Goal: Task Accomplishment & Management: Manage account settings

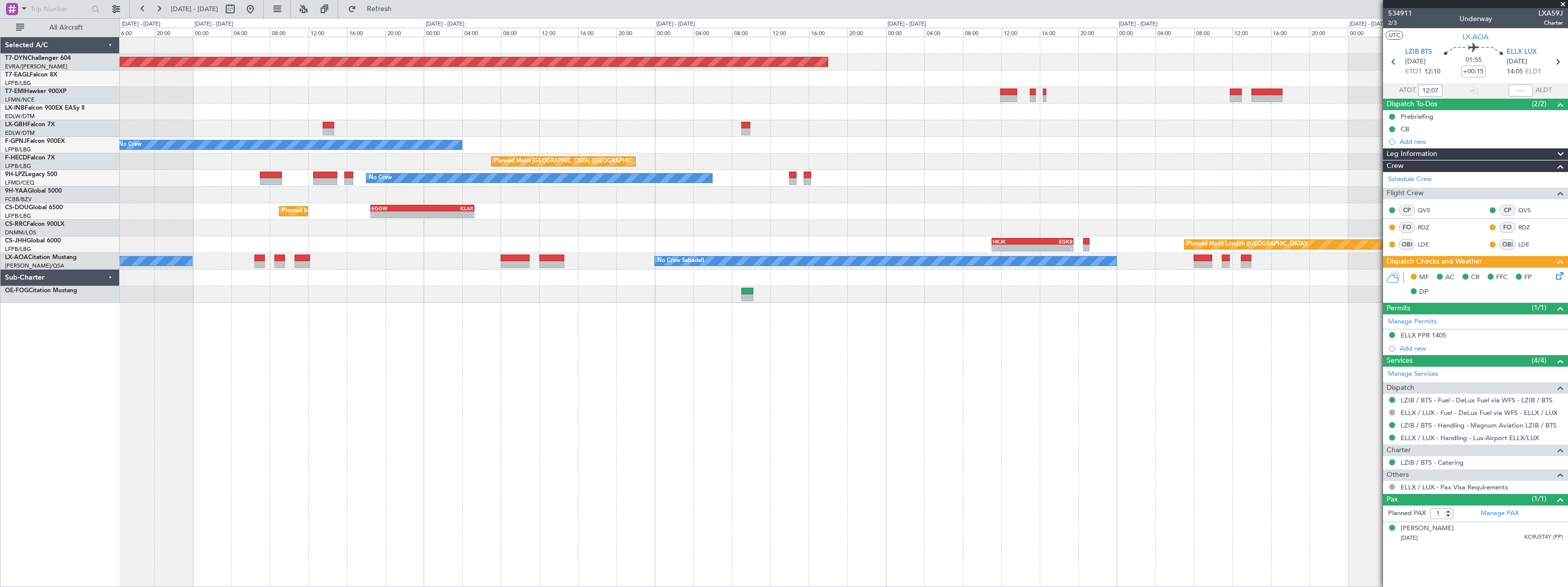
click at [458, 146] on div "Planned Maint [GEOGRAPHIC_DATA]-[GEOGRAPHIC_DATA] Planned Maint Geneva ([GEOGRA…" at bounding box center [844, 170] width 1447 height 265
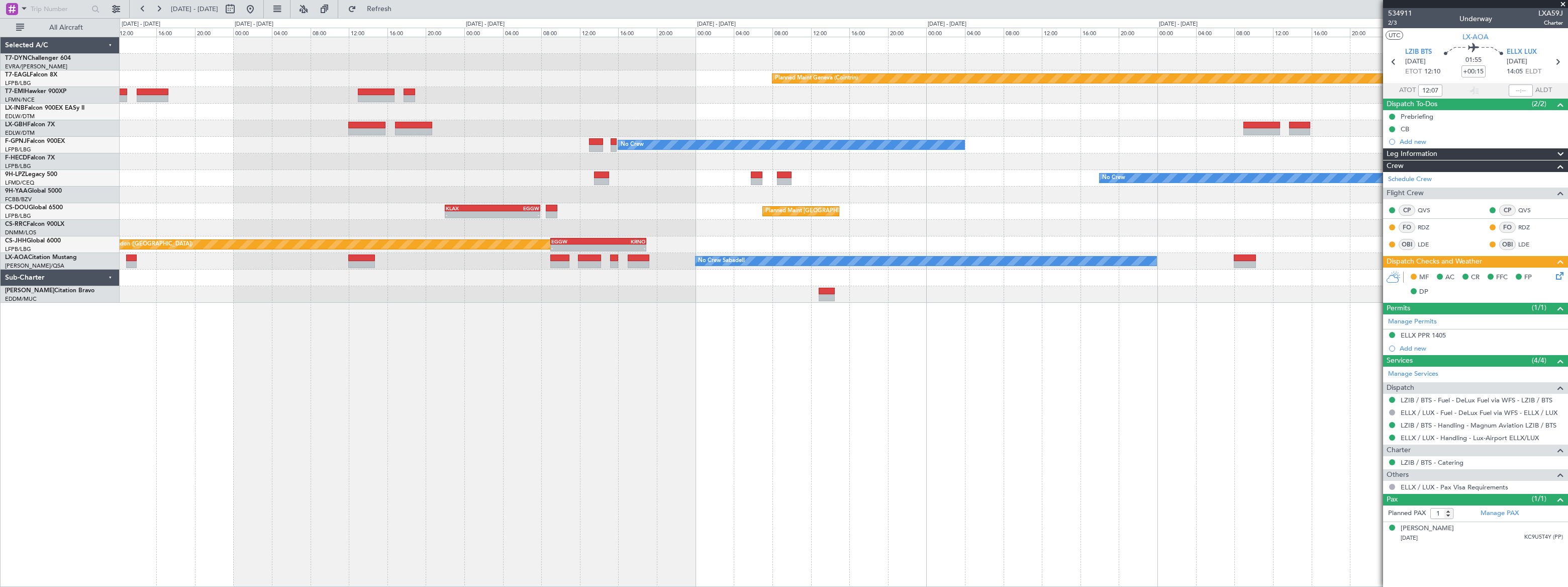
click at [593, 158] on div "Planned Maint Geneva (Cointrin) No Crew No Crew Planned Maint [GEOGRAPHIC_DATA]…" at bounding box center [844, 170] width 1448 height 265
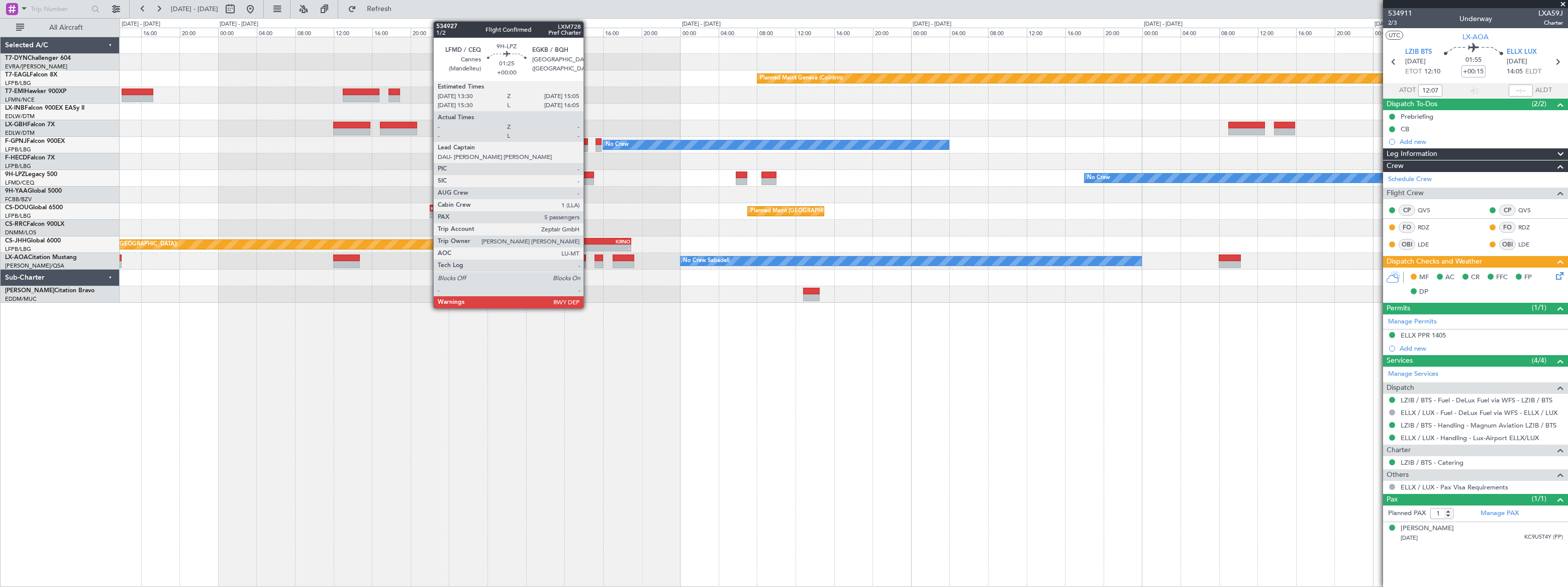
click at [588, 175] on div at bounding box center [587, 175] width 16 height 7
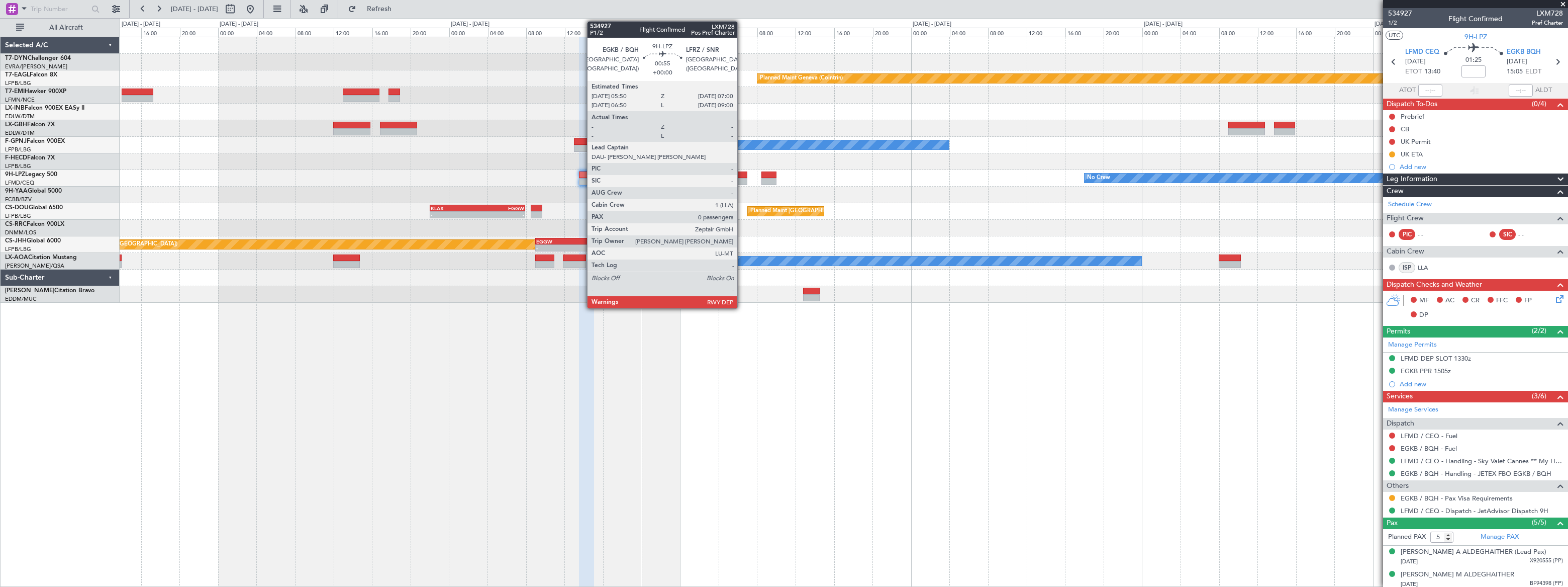
click at [742, 178] on div at bounding box center [741, 181] width 12 height 7
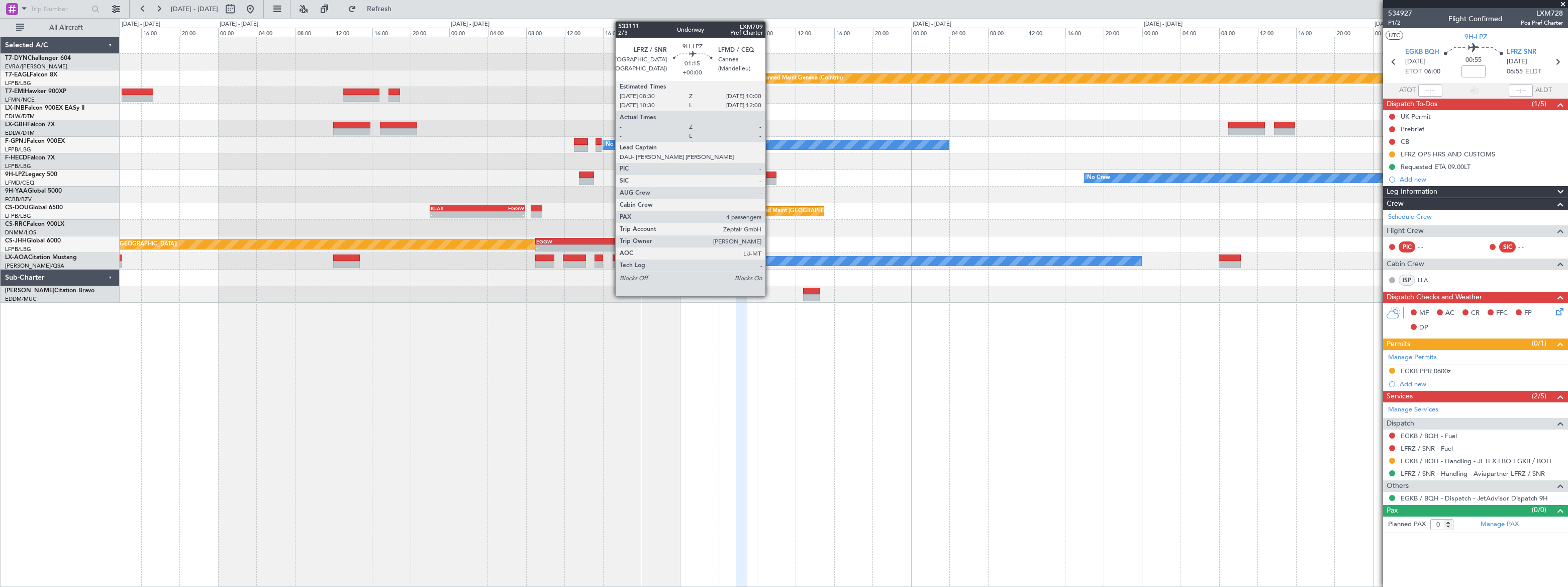
click at [770, 177] on div at bounding box center [769, 175] width 15 height 7
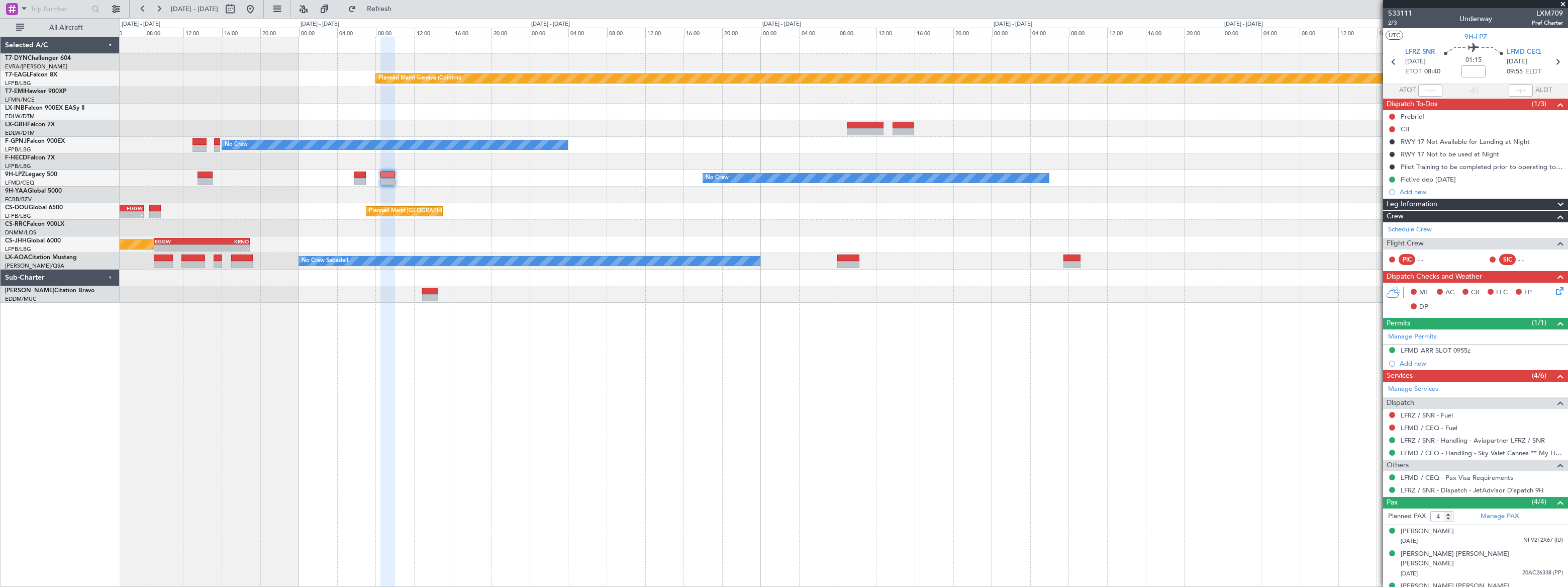
click at [717, 223] on div at bounding box center [844, 228] width 1447 height 16
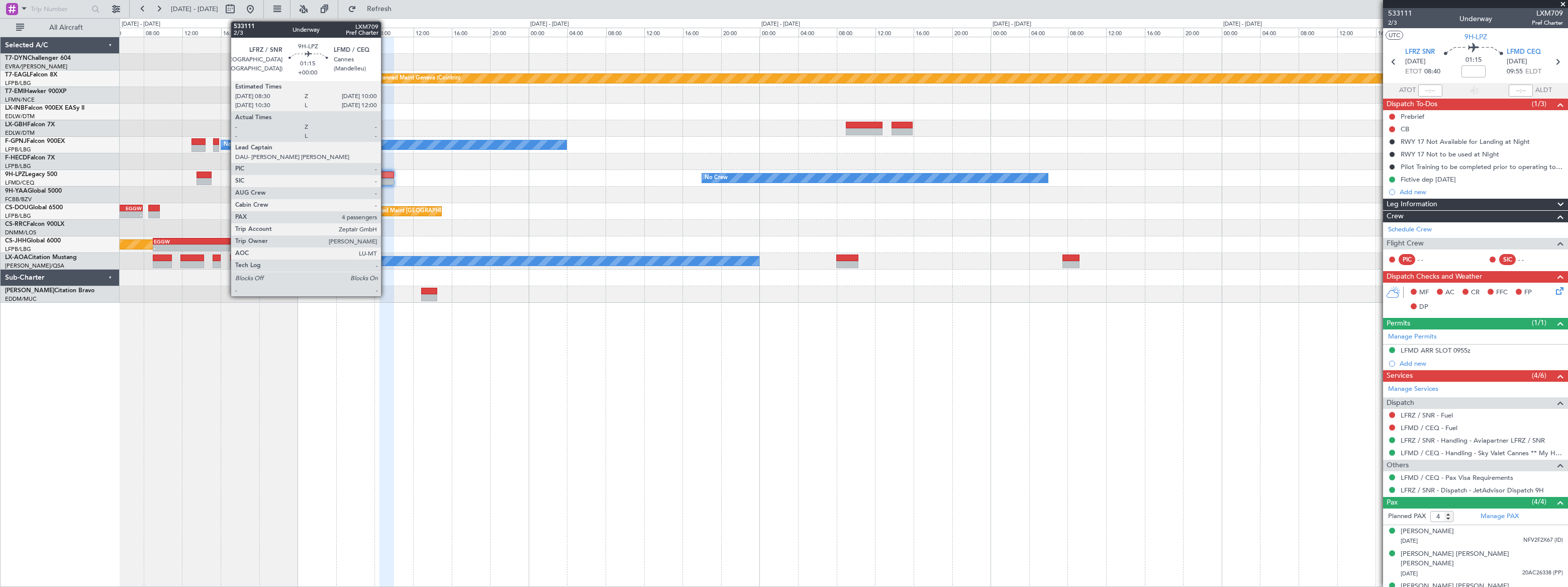
click at [385, 174] on div at bounding box center [387, 175] width 15 height 7
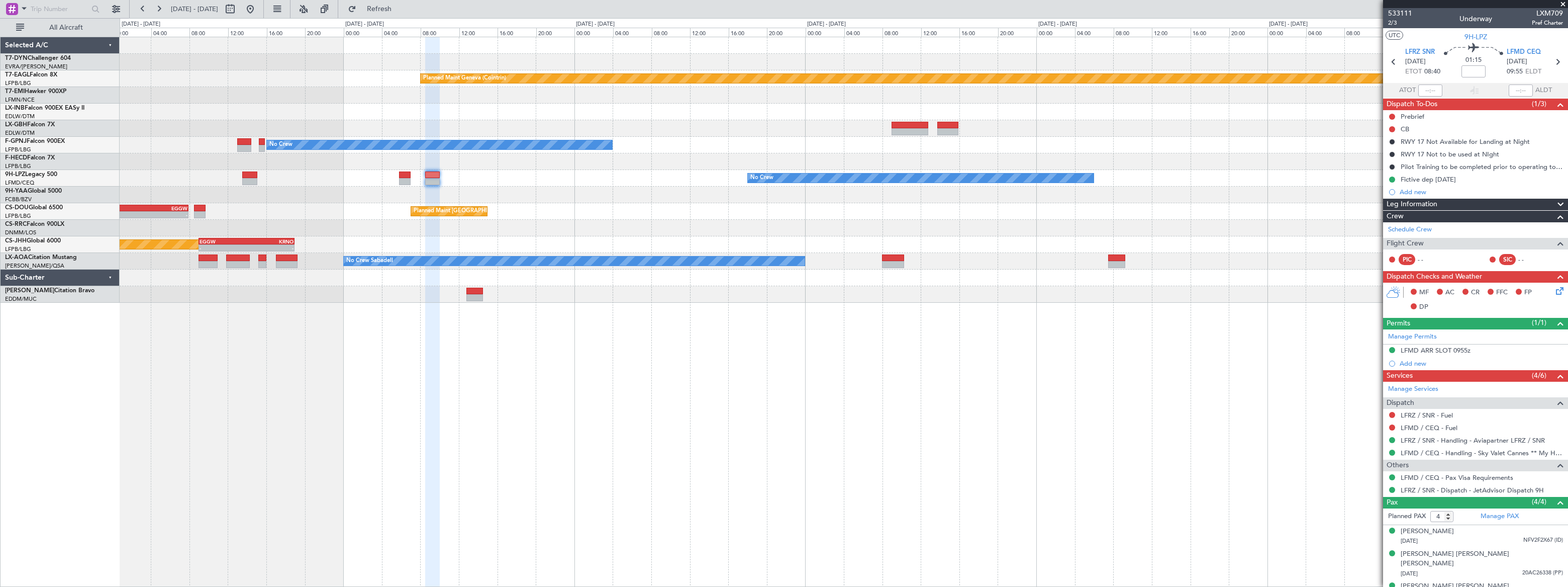
click at [386, 183] on div "No Crew" at bounding box center [844, 178] width 1447 height 16
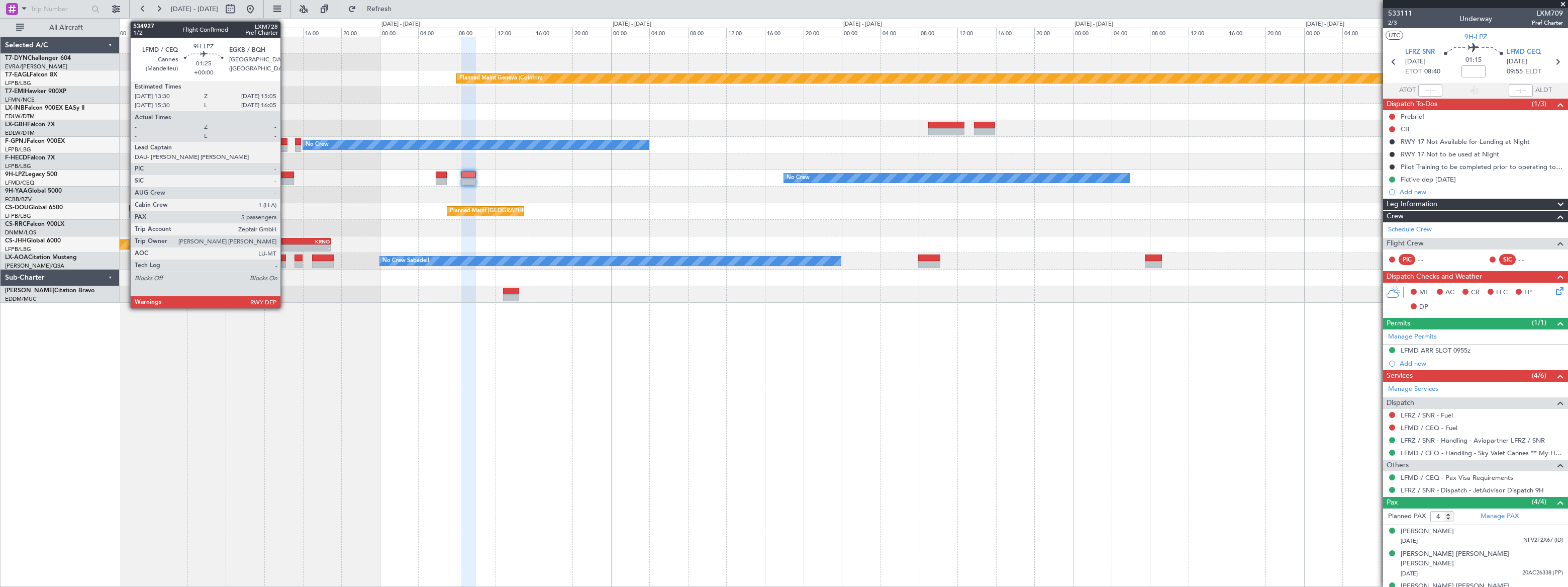
click at [285, 178] on div at bounding box center [286, 181] width 16 height 7
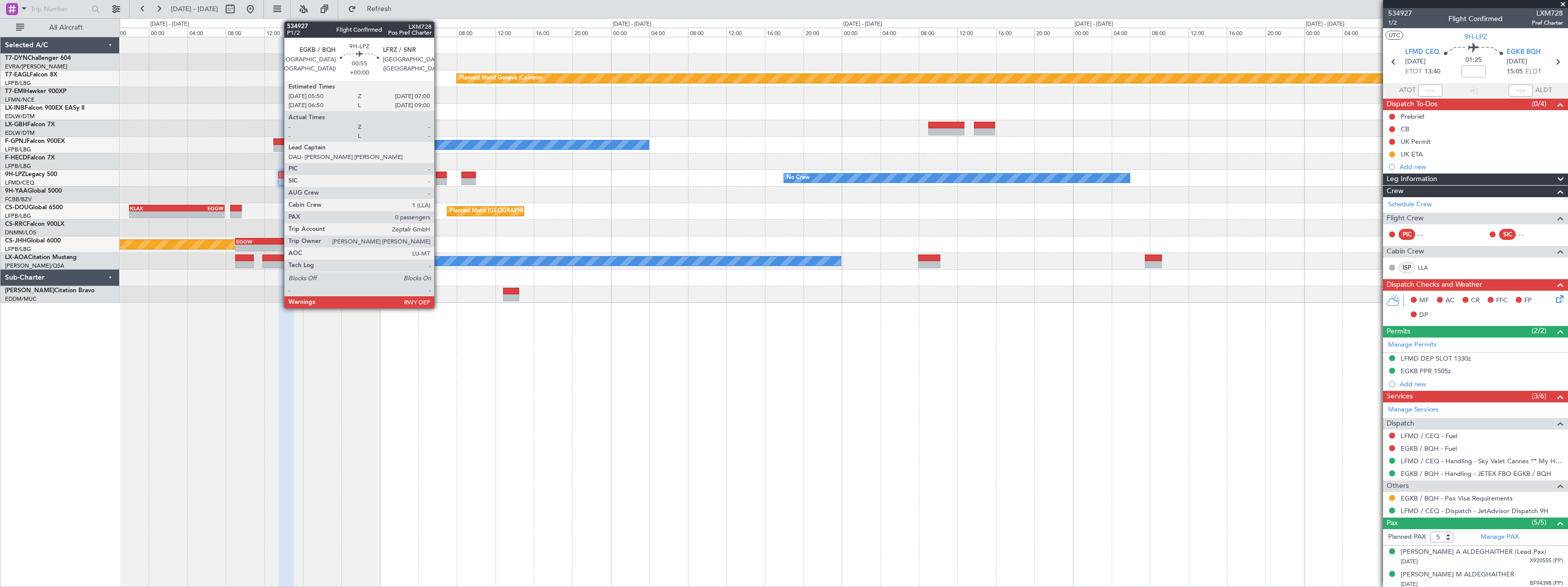
click at [439, 174] on div at bounding box center [441, 175] width 12 height 7
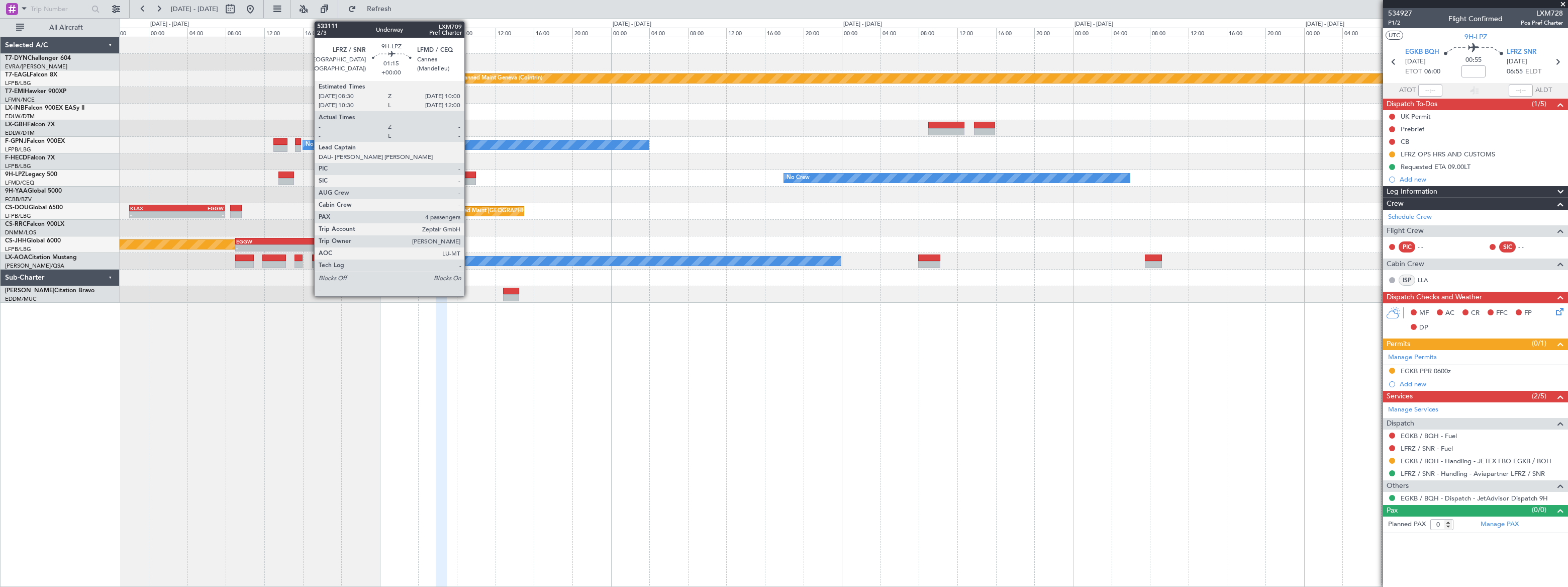
click at [469, 177] on div at bounding box center [469, 175] width 15 height 7
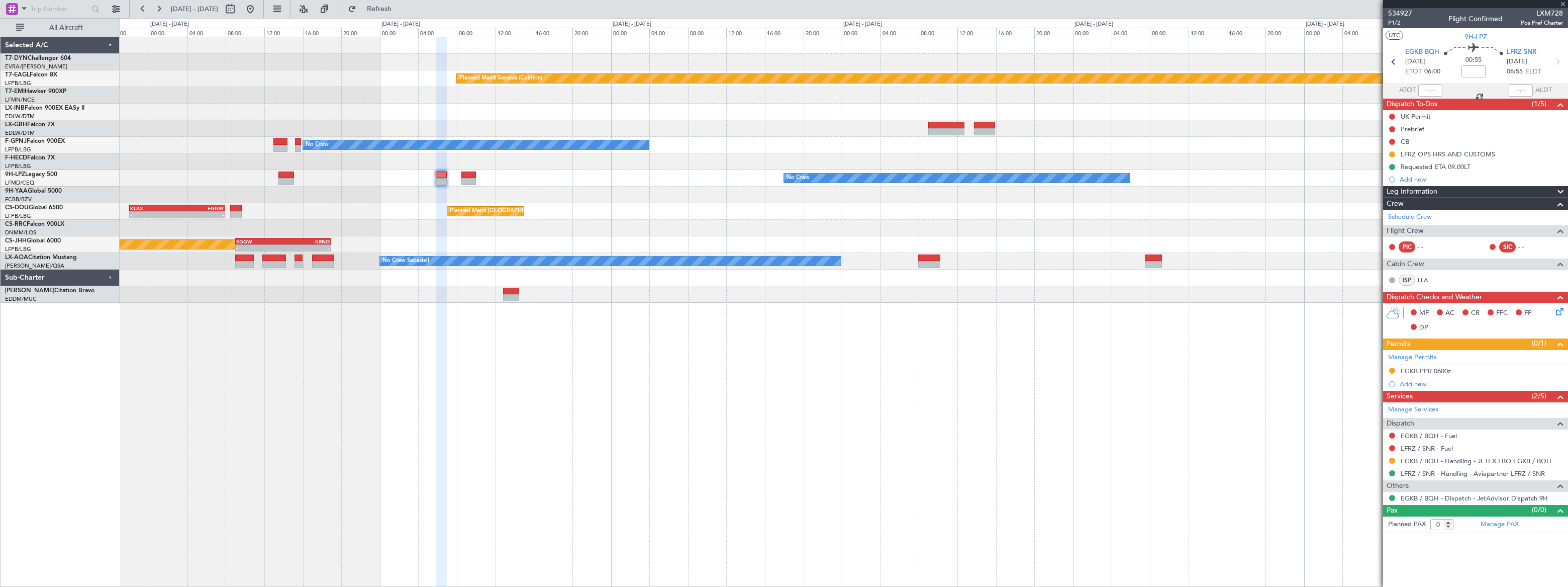
type input "4"
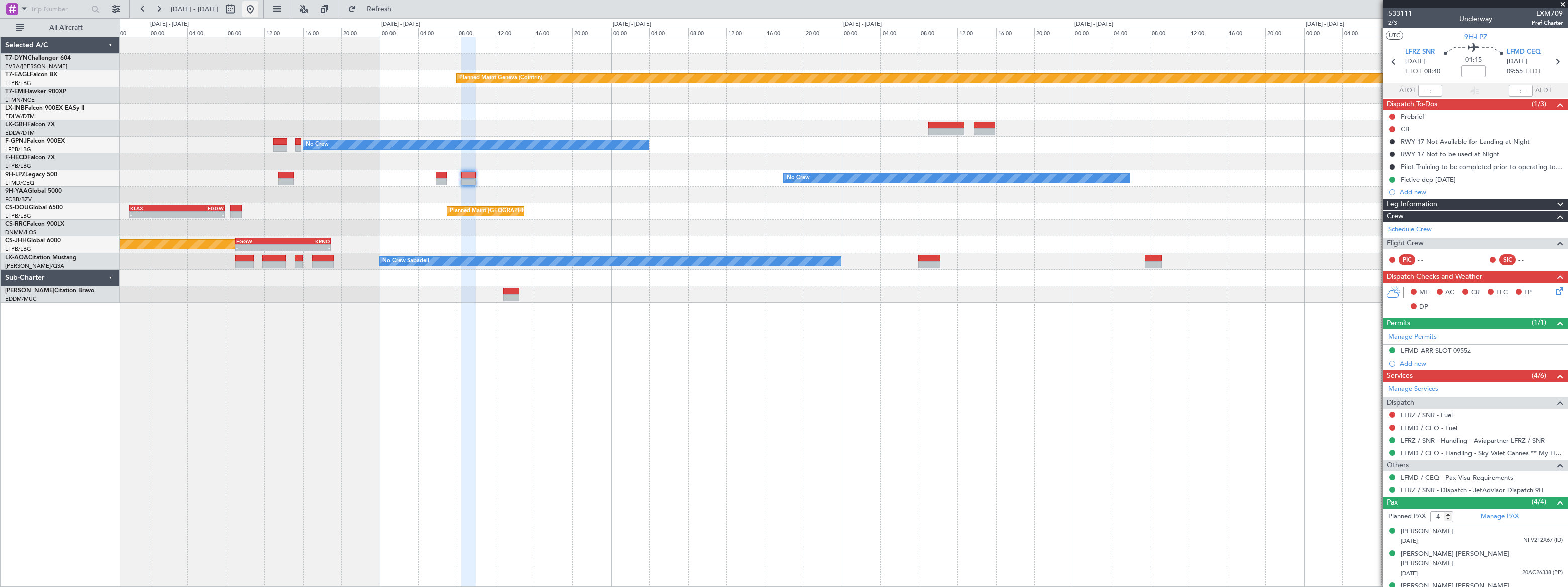
click at [258, 10] on button at bounding box center [250, 9] width 16 height 16
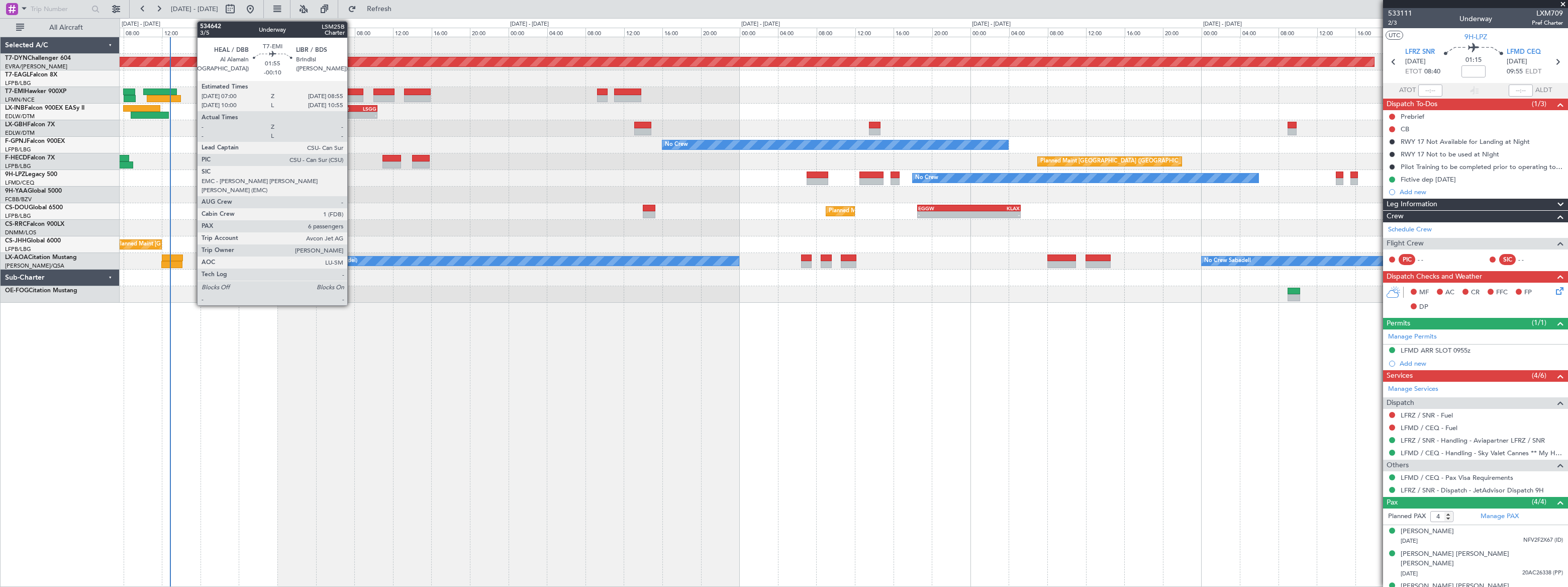
click at [352, 91] on div at bounding box center [354, 92] width 19 height 7
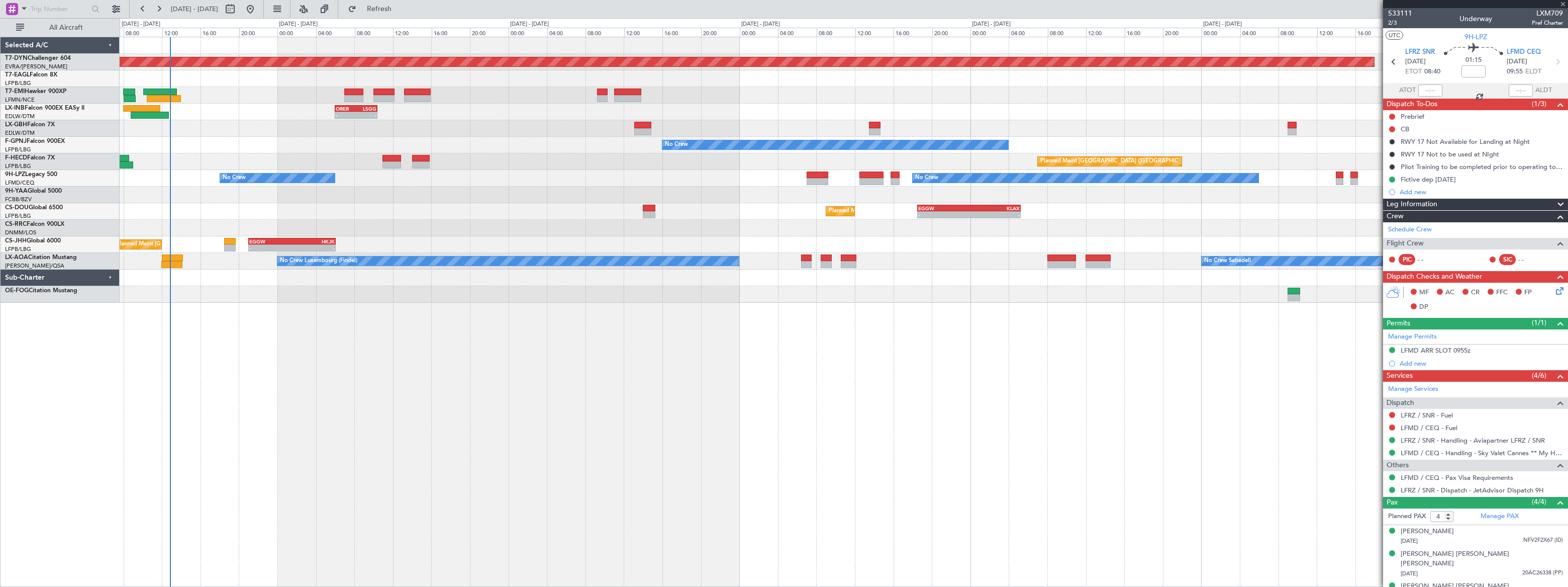
type input "-00:10"
type input "6"
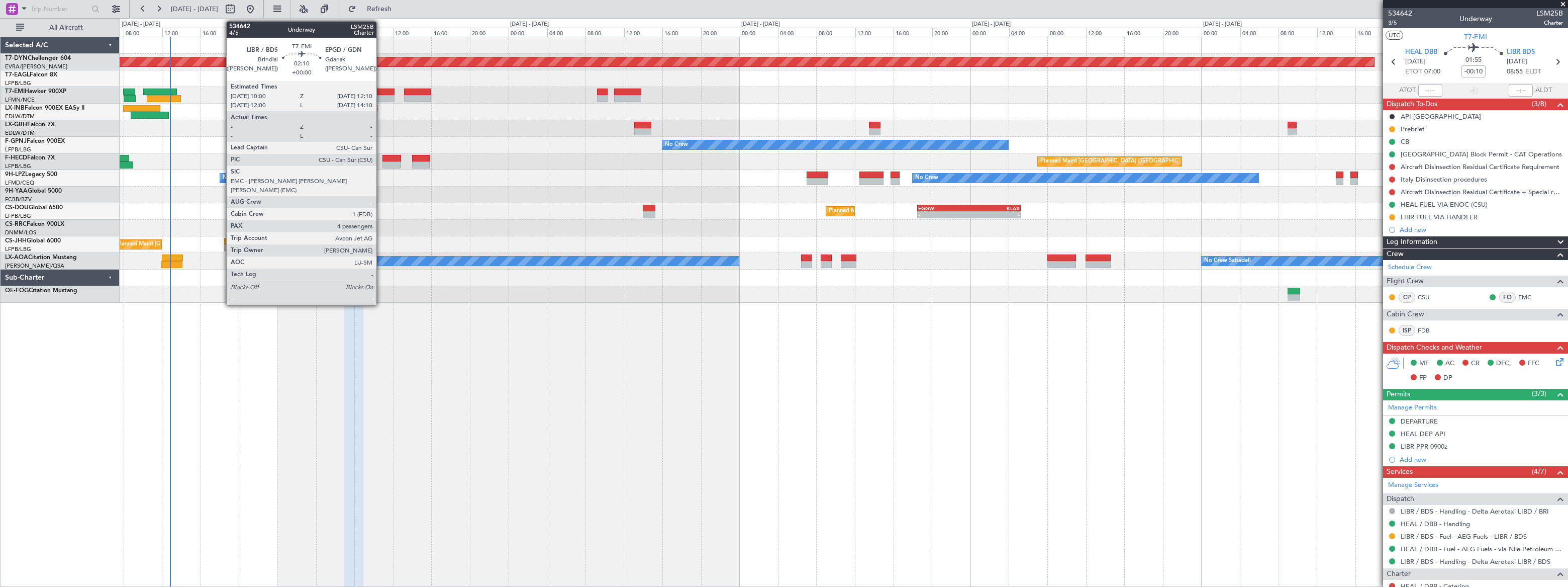
click at [381, 91] on div at bounding box center [383, 92] width 21 height 7
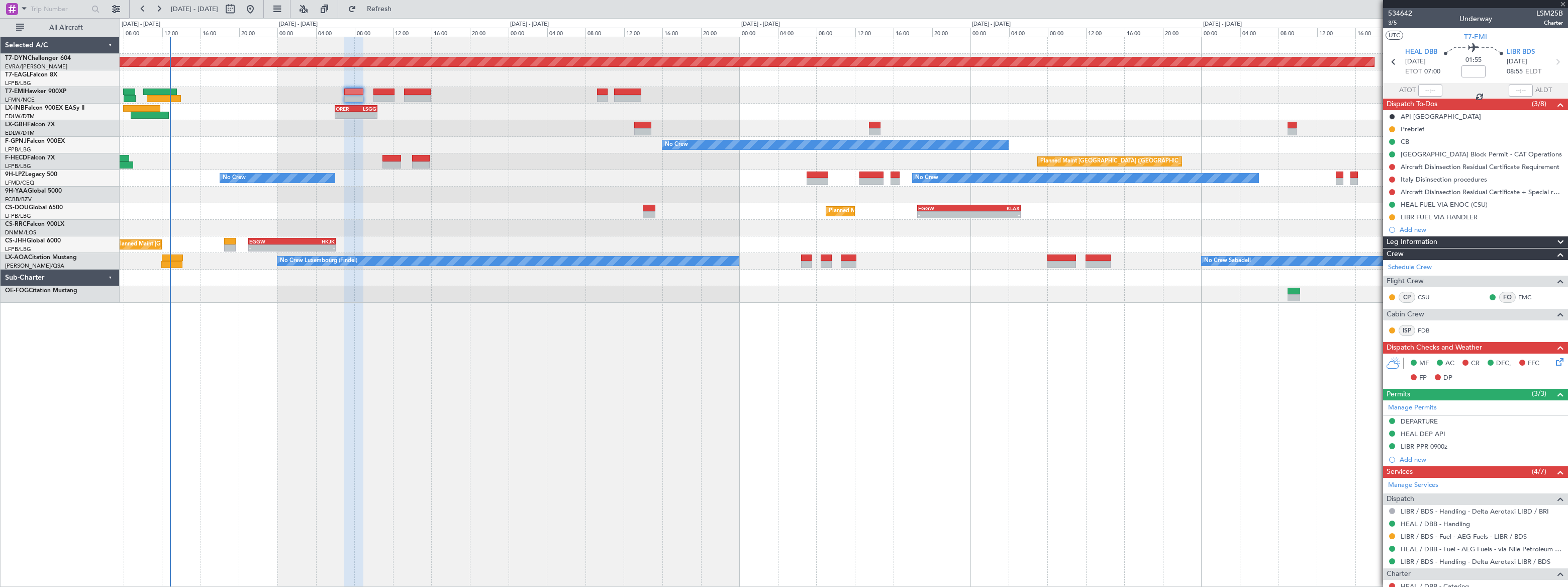
type input "4"
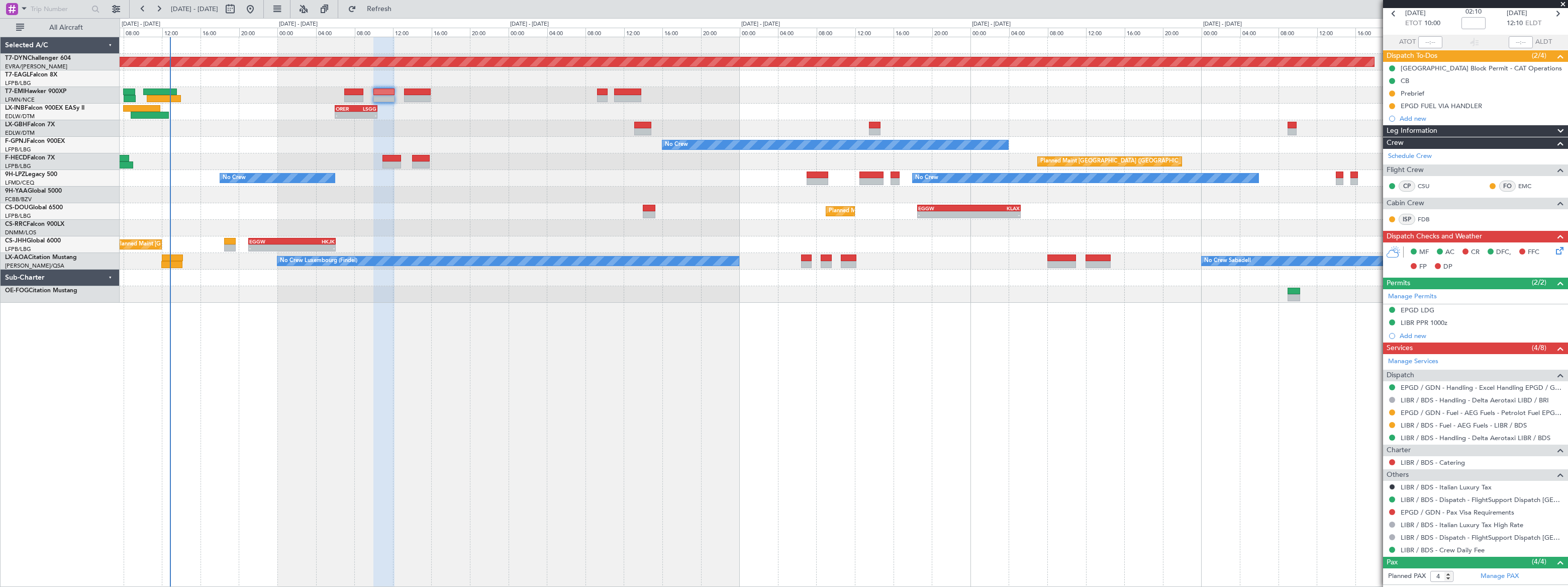
scroll to position [135, 0]
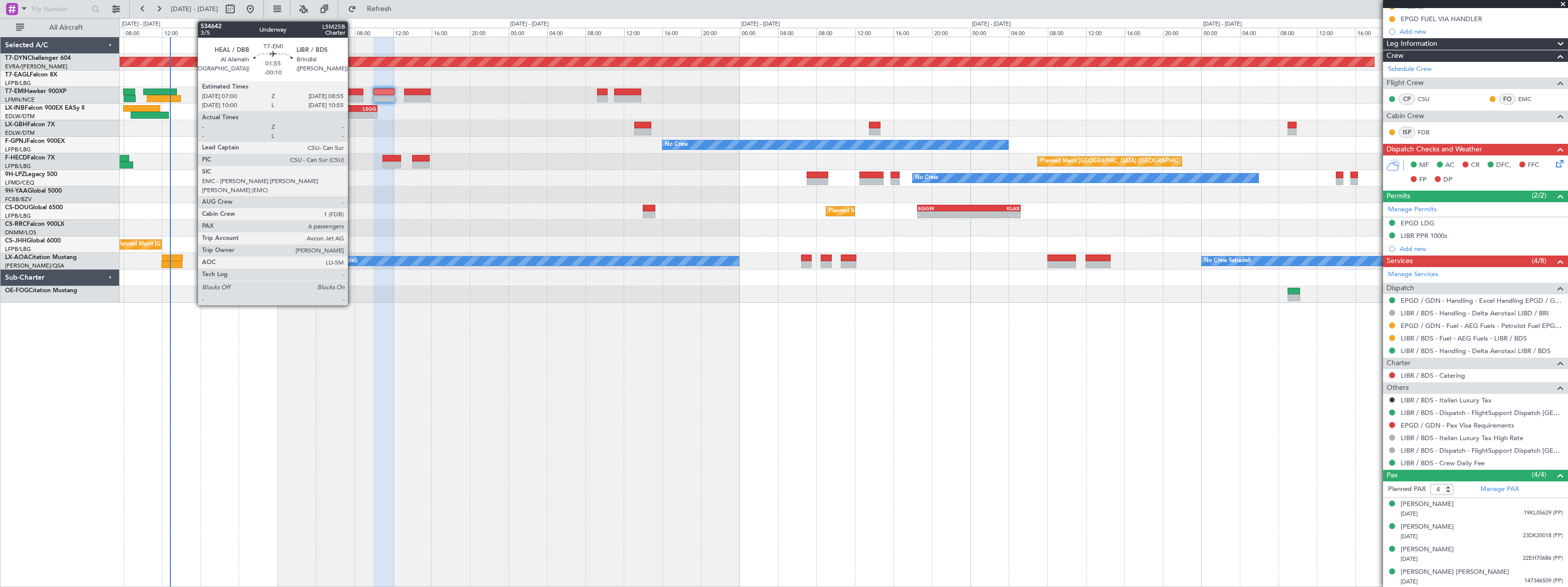
click at [353, 91] on div at bounding box center [354, 92] width 19 height 7
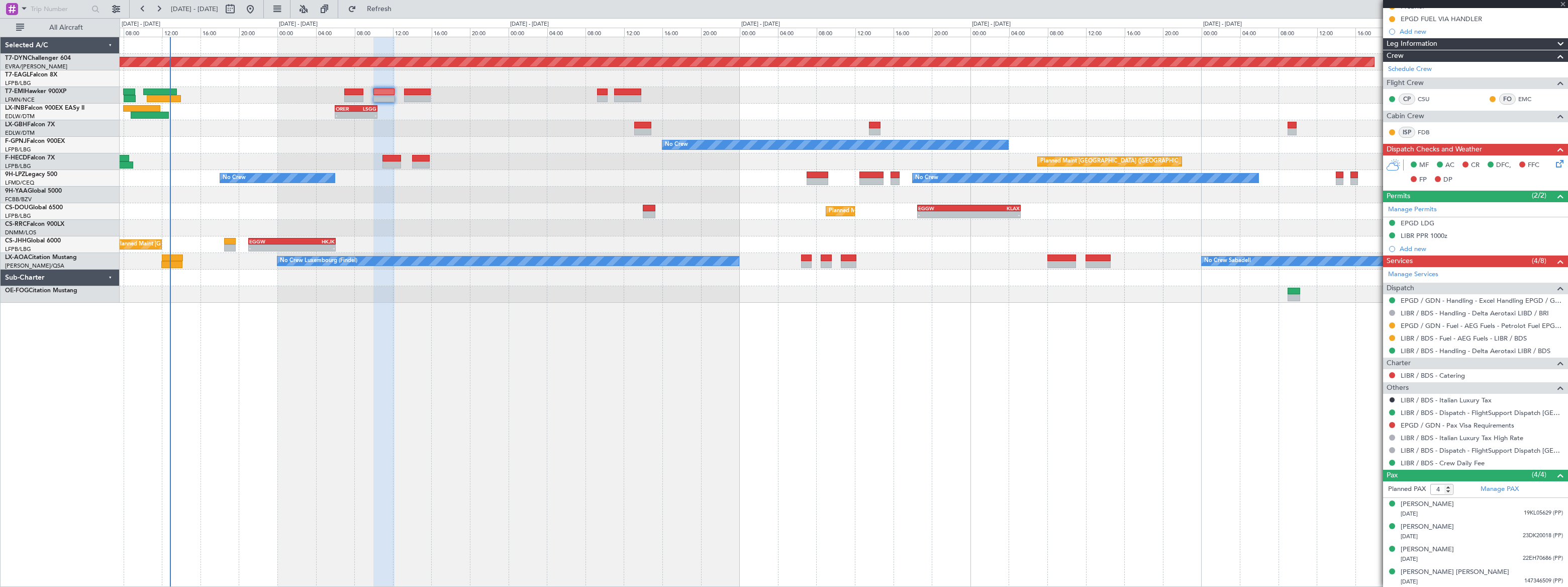
type input "-00:10"
type input "6"
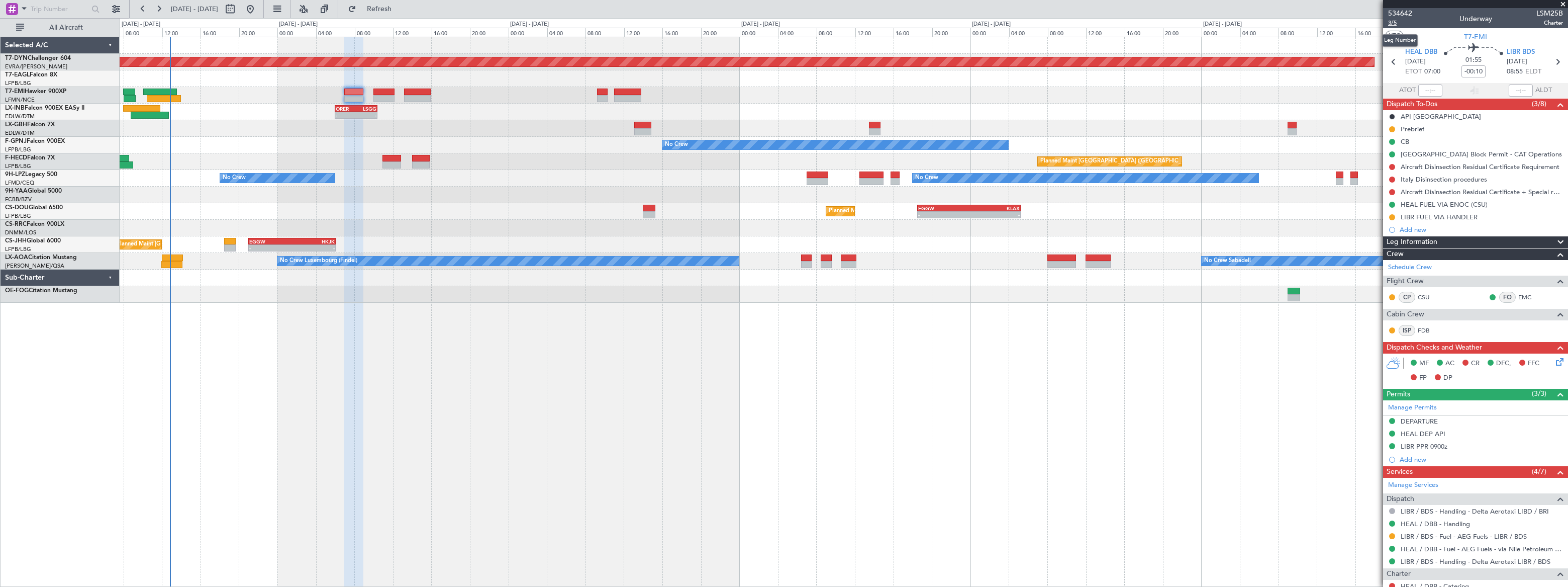
click at [1391, 24] on span "3/5" at bounding box center [1400, 23] width 24 height 9
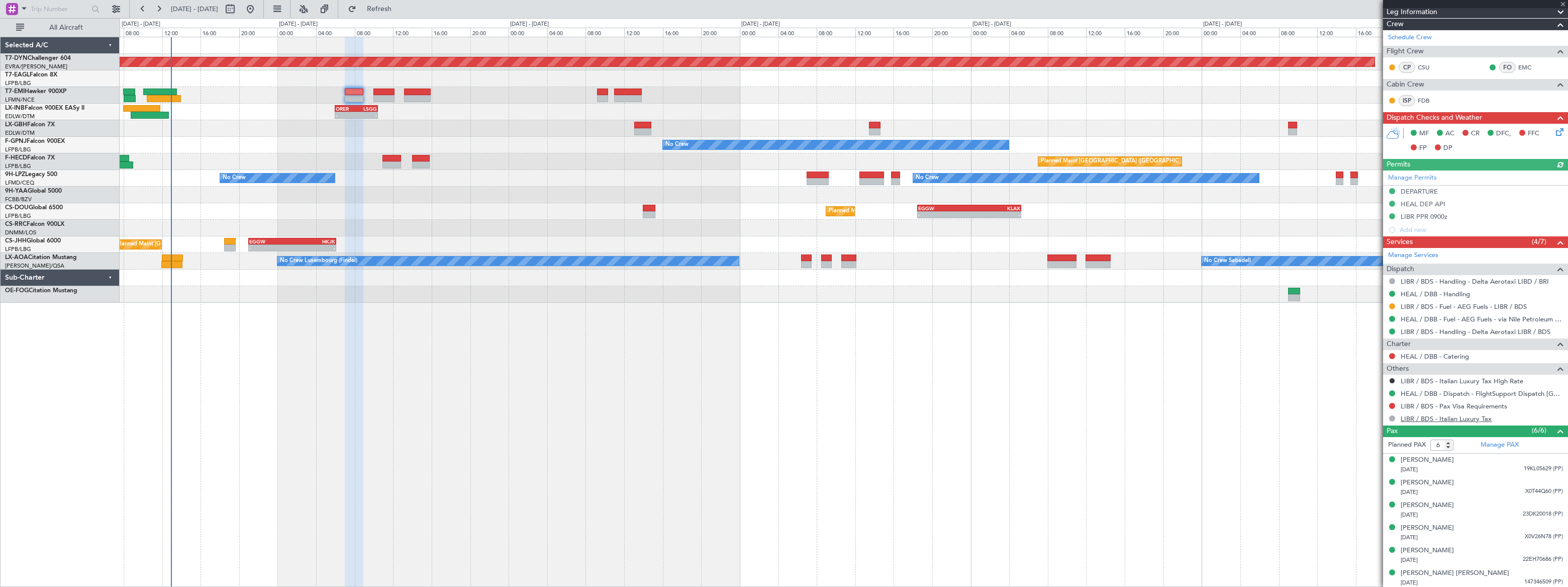
scroll to position [231, 0]
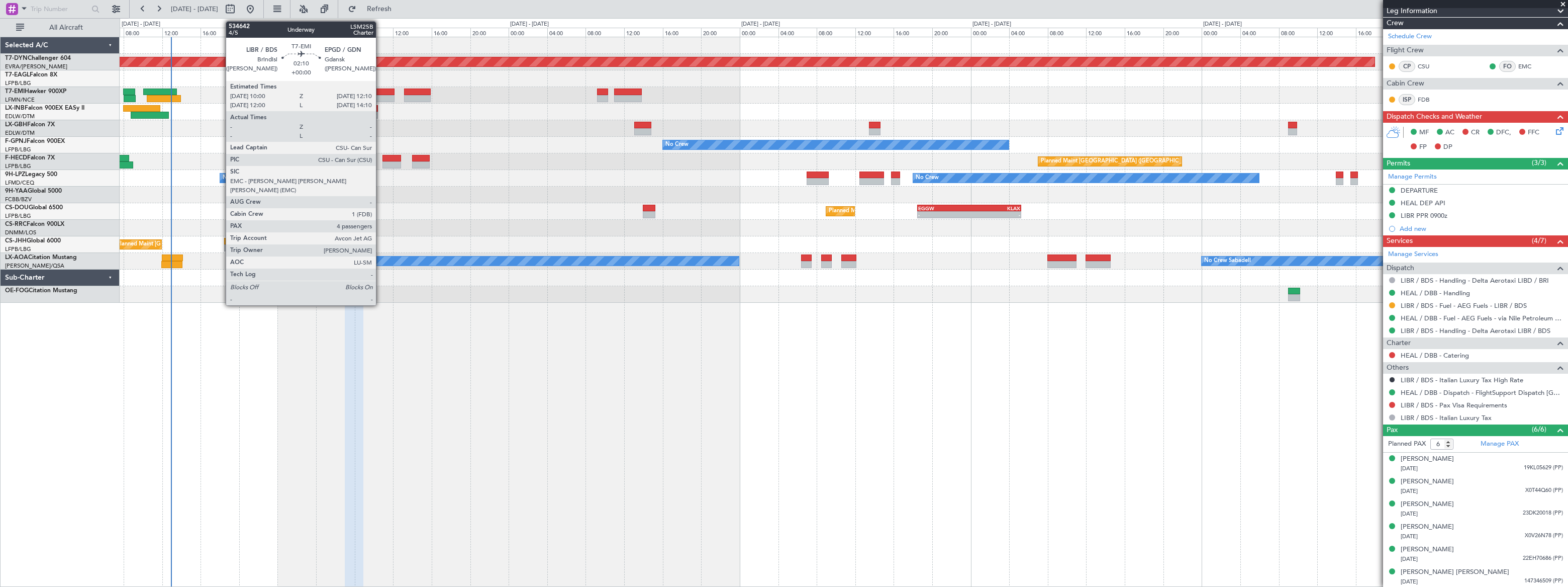
click at [380, 91] on div at bounding box center [383, 92] width 21 height 7
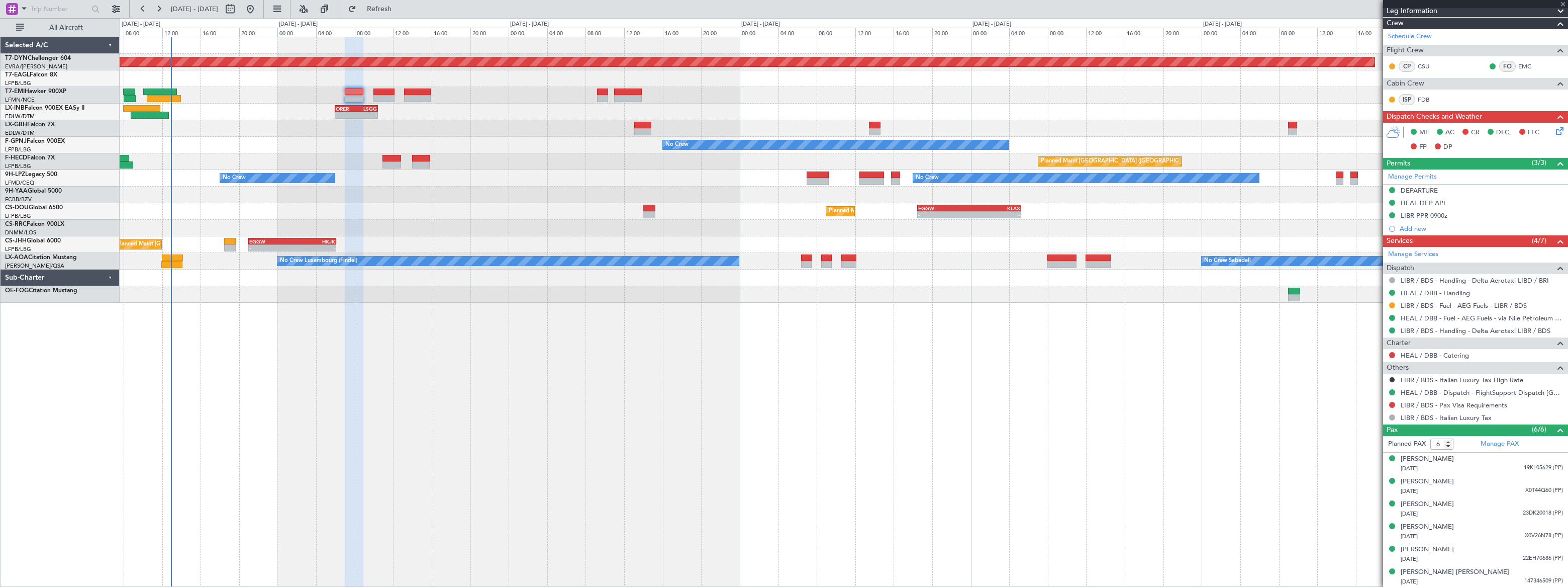
type input "4"
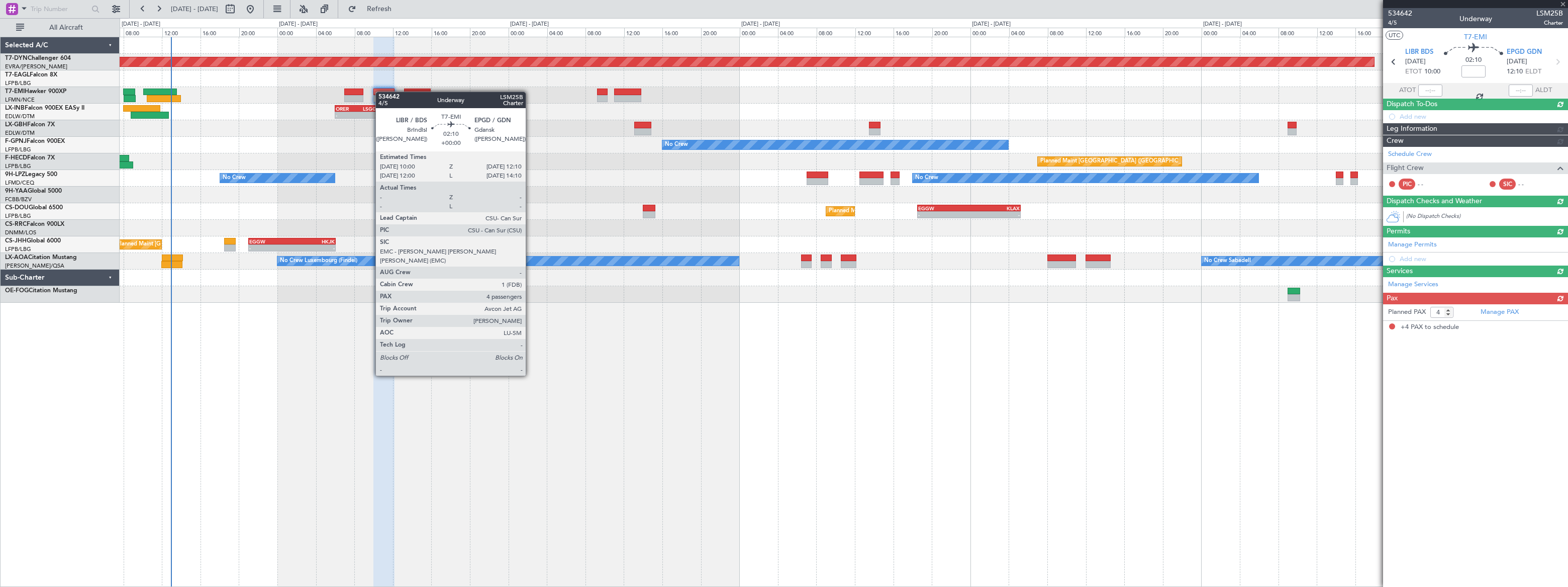
scroll to position [0, 0]
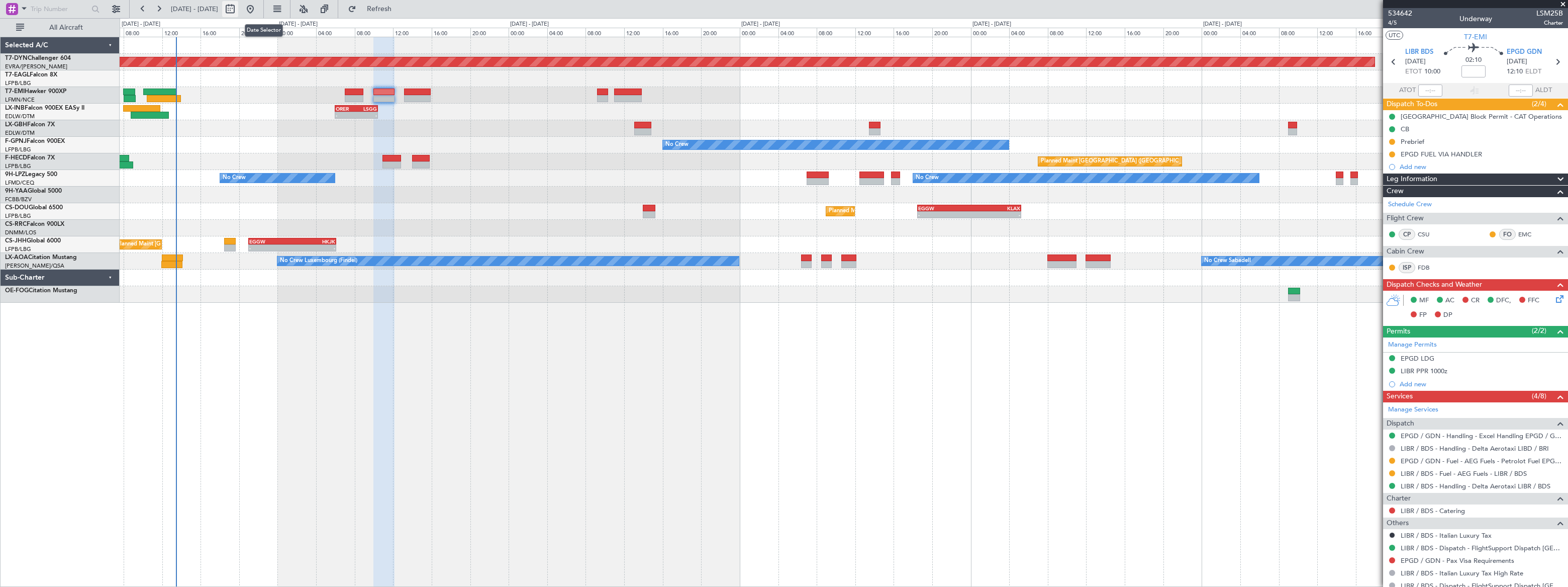
click at [238, 6] on button at bounding box center [230, 9] width 16 height 16
select select "8"
select select "2025"
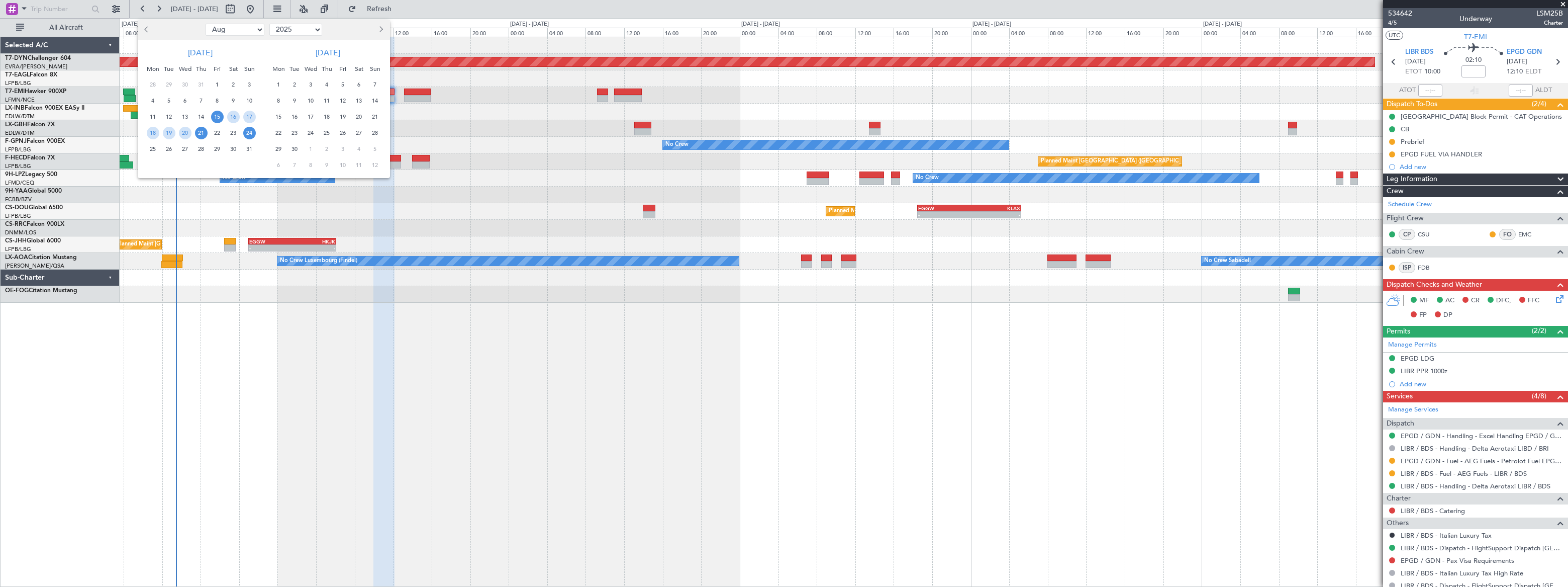
click at [251, 131] on span "24" at bounding box center [250, 133] width 13 height 13
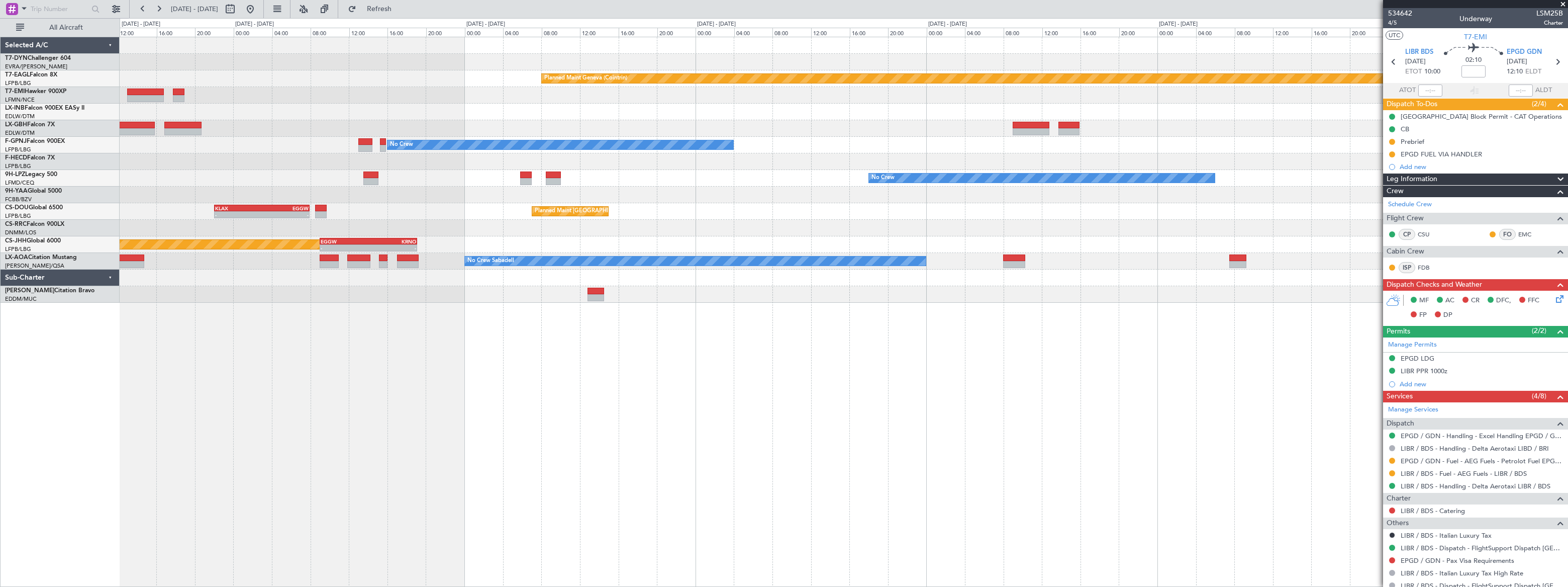
click at [376, 280] on div "Planned Maint Geneva (Cointrin) No Crew No Crew No Crew KLAX 22:00 Z EGGW 07:55…" at bounding box center [844, 311] width 1448 height 550
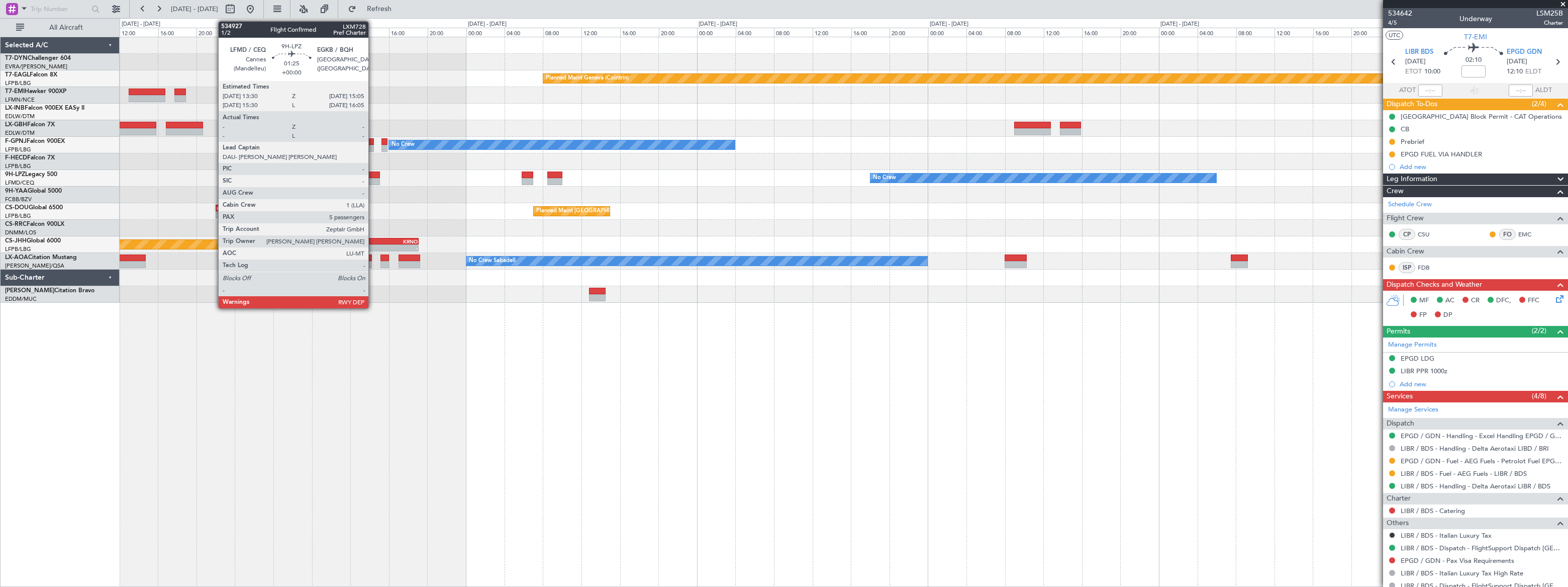
click at [373, 176] on div at bounding box center [373, 175] width 16 height 7
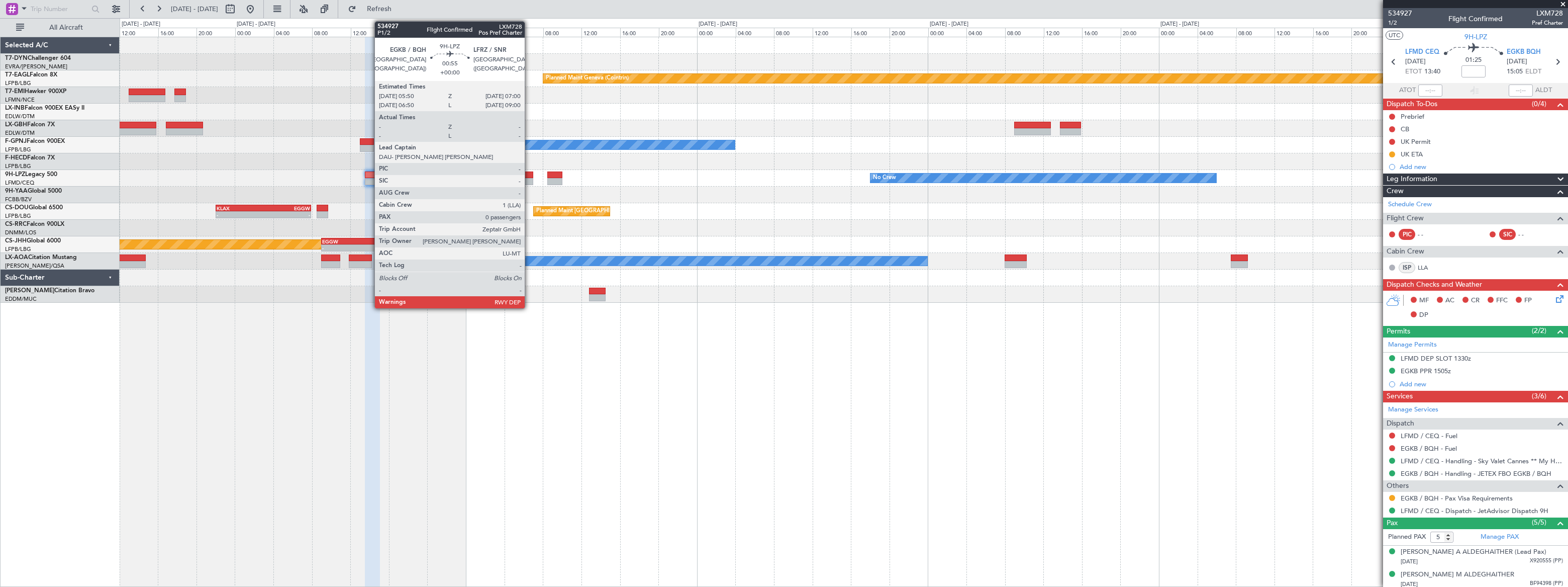
click at [529, 178] on div at bounding box center [527, 181] width 12 height 7
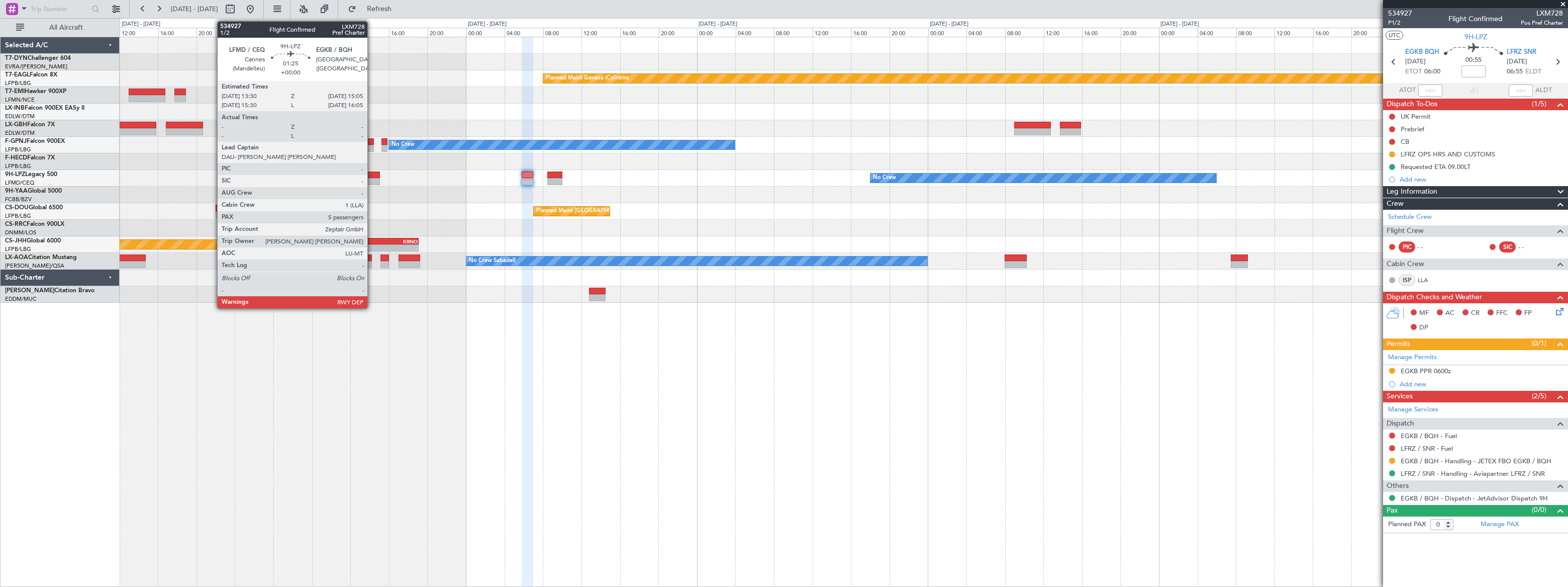
click at [371, 172] on div at bounding box center [373, 175] width 16 height 7
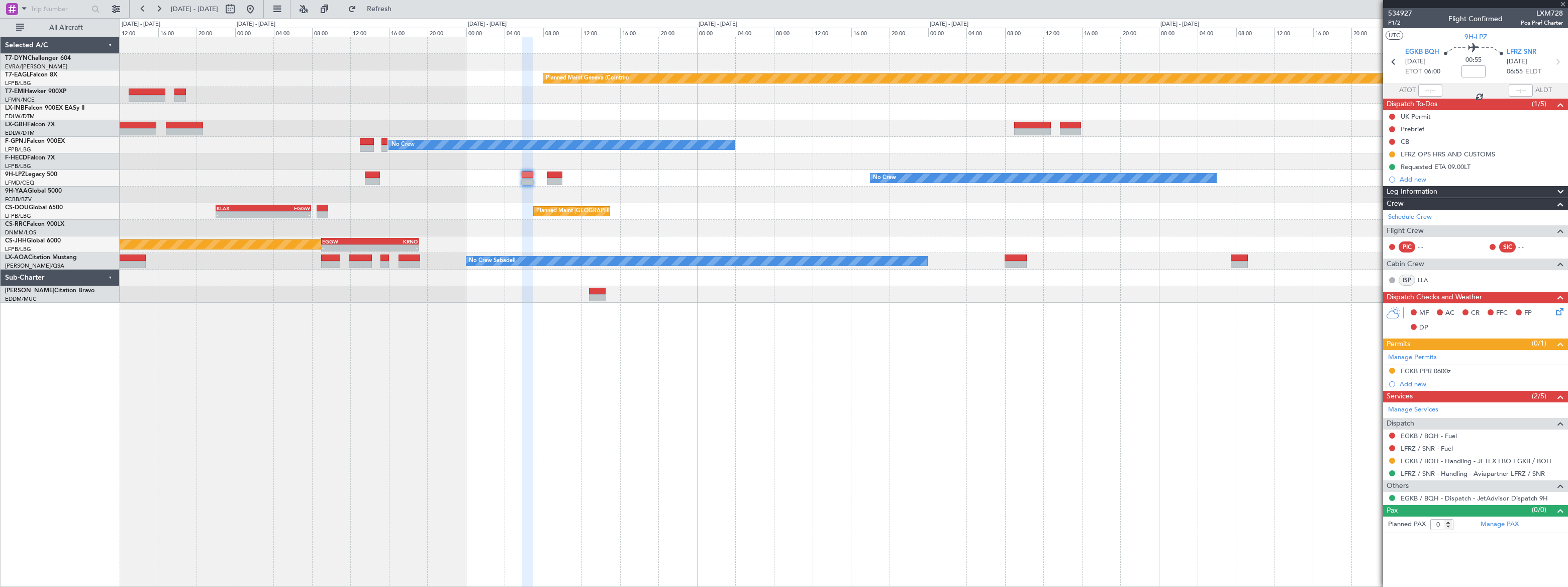
click at [371, 174] on div at bounding box center [373, 175] width 16 height 7
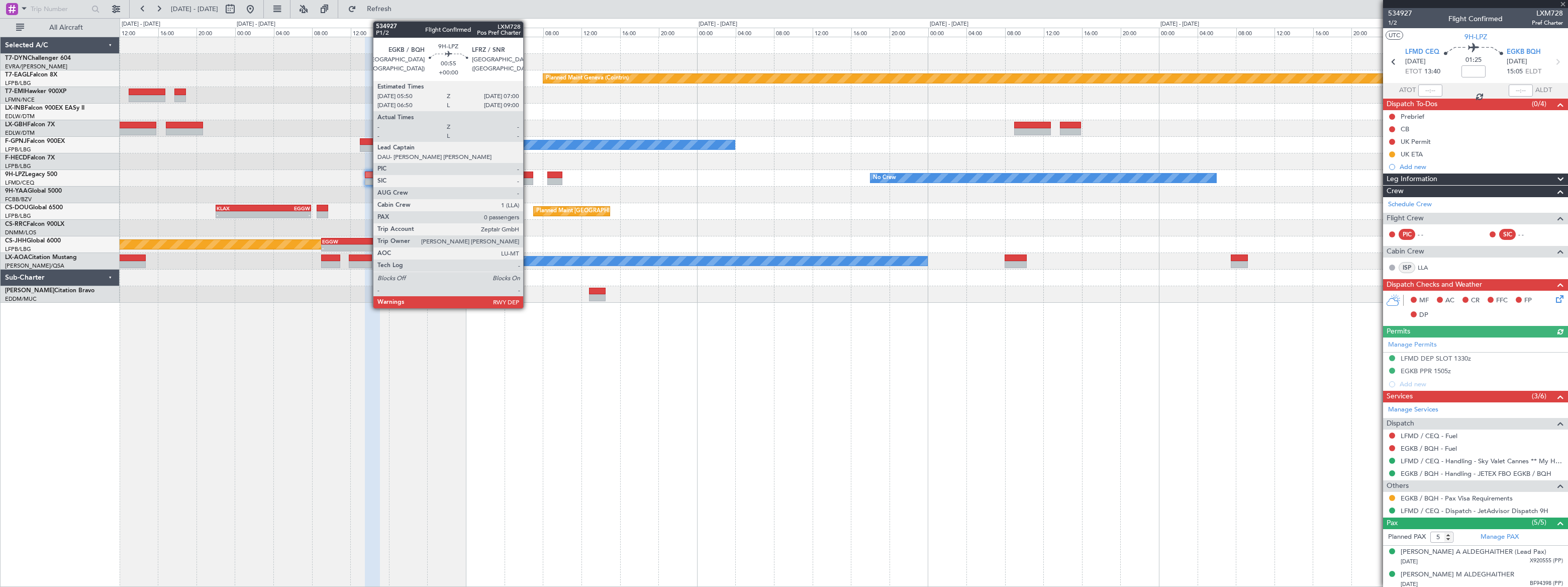
click at [528, 178] on div at bounding box center [527, 181] width 12 height 7
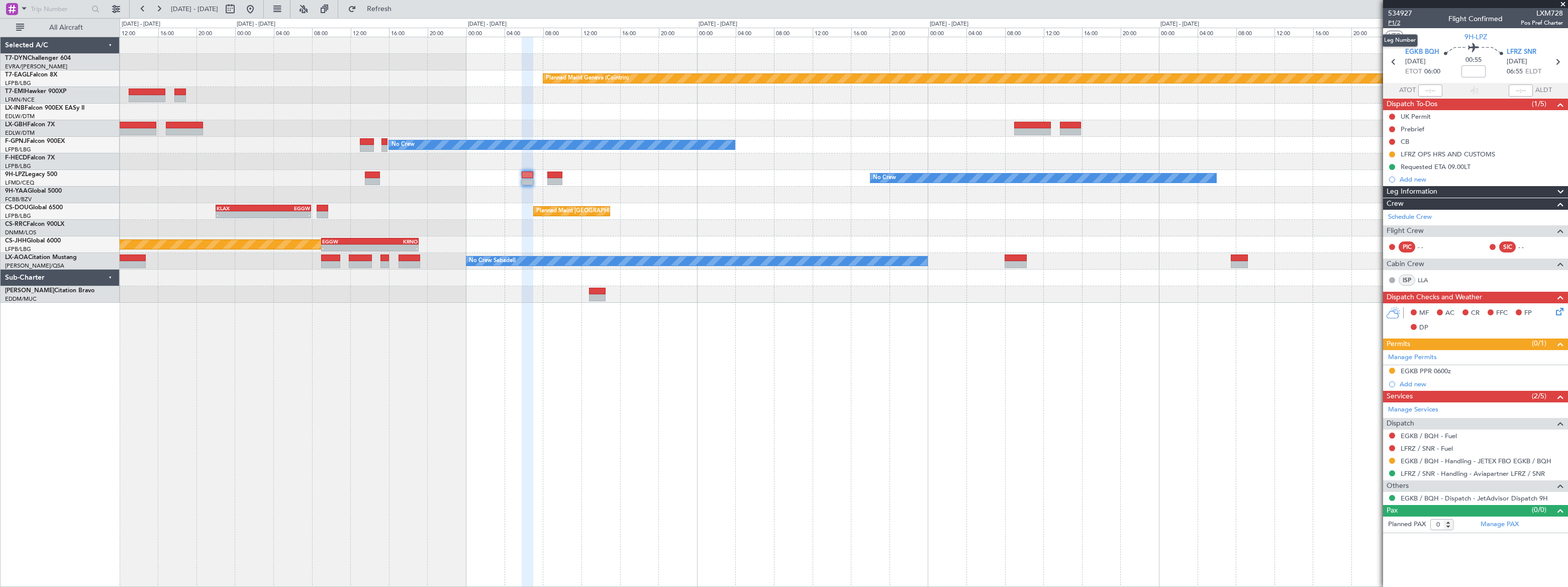
click at [1388, 24] on span "P1/2" at bounding box center [1400, 23] width 24 height 9
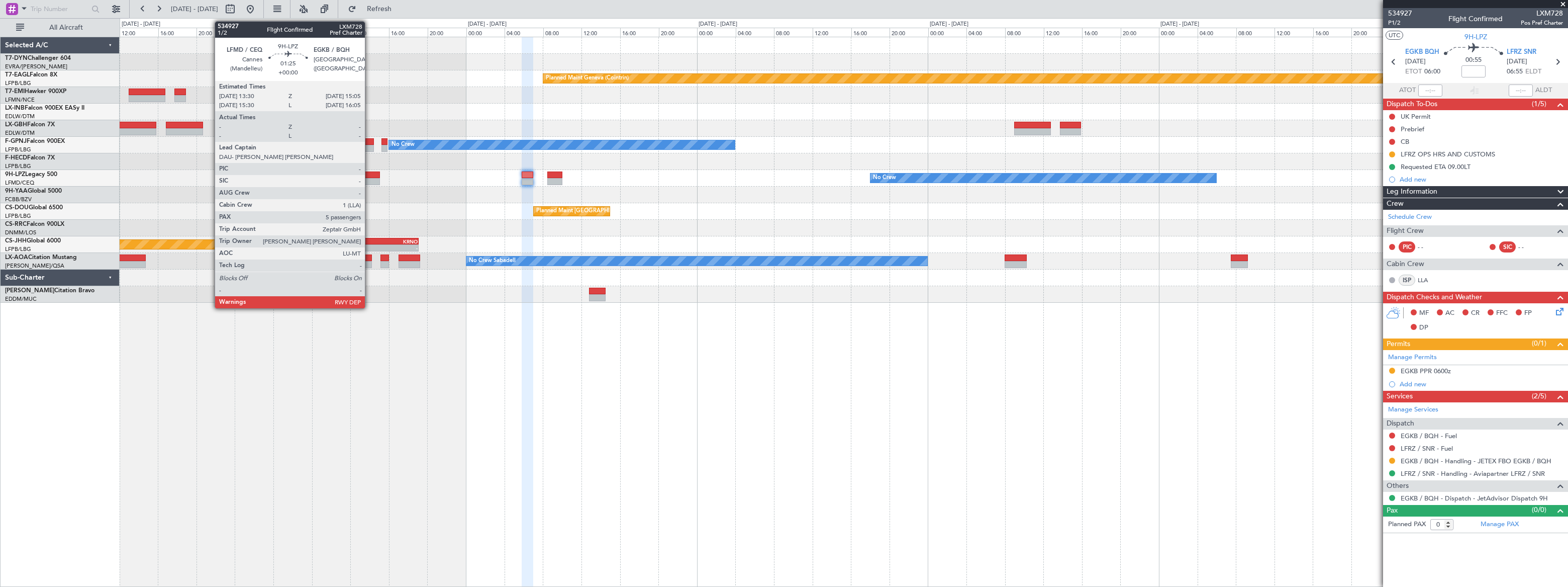
click at [369, 176] on div at bounding box center [373, 175] width 16 height 7
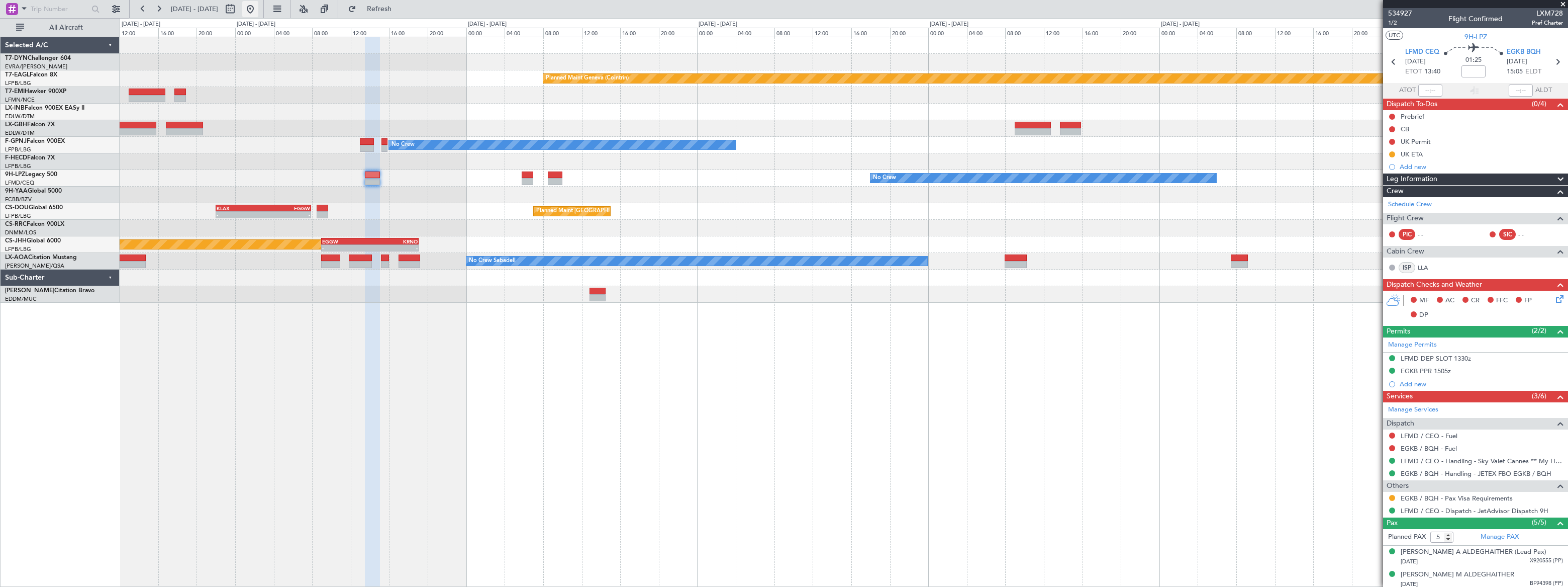
click at [258, 7] on button at bounding box center [250, 9] width 16 height 16
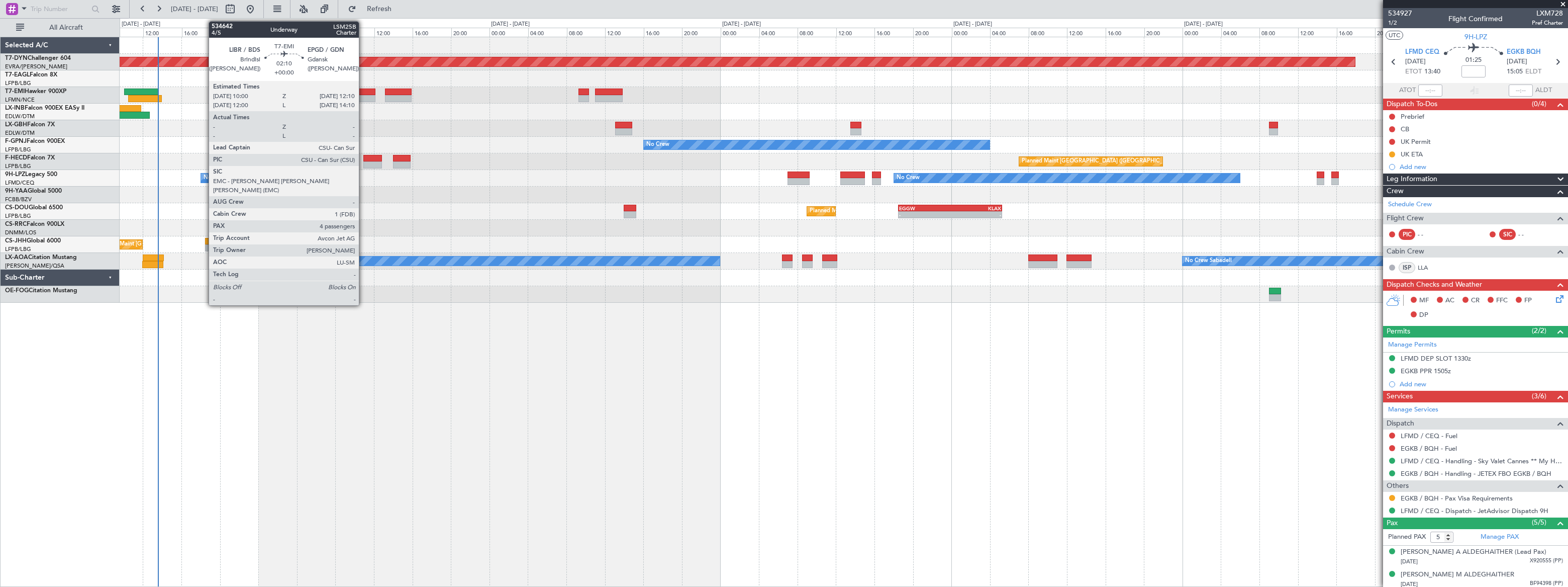
click at [363, 95] on div at bounding box center [365, 99] width 21 height 7
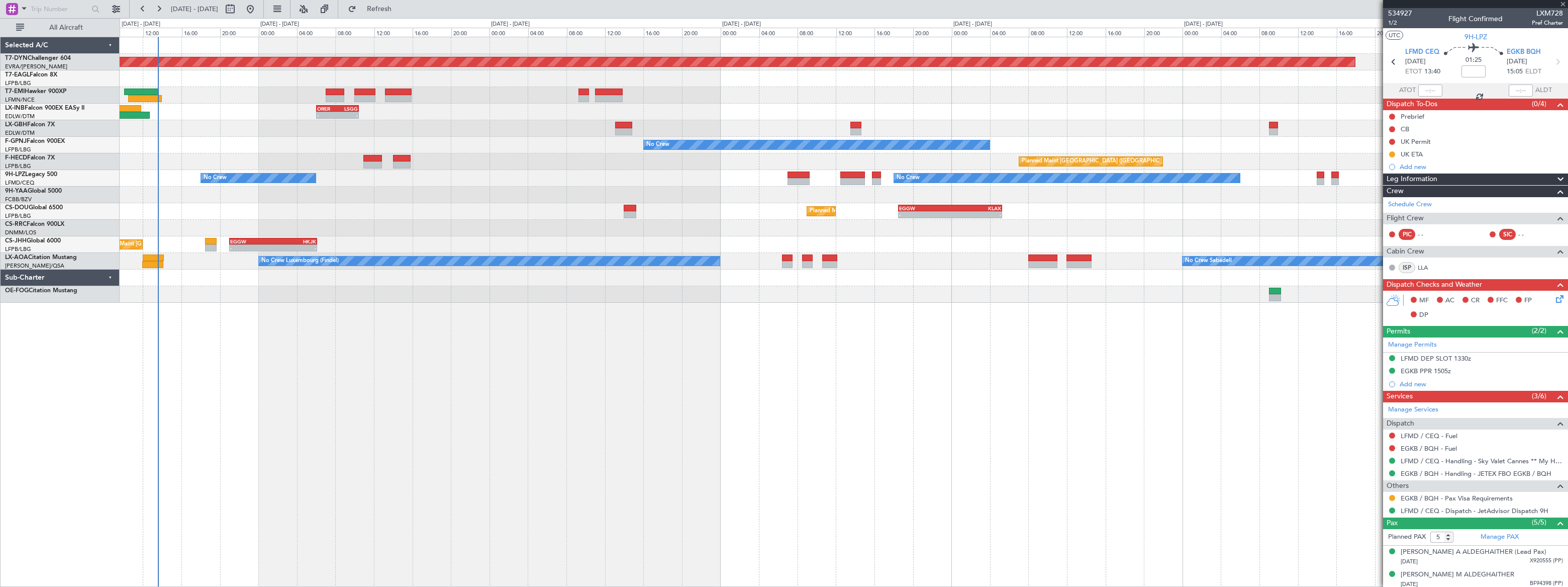
type input "4"
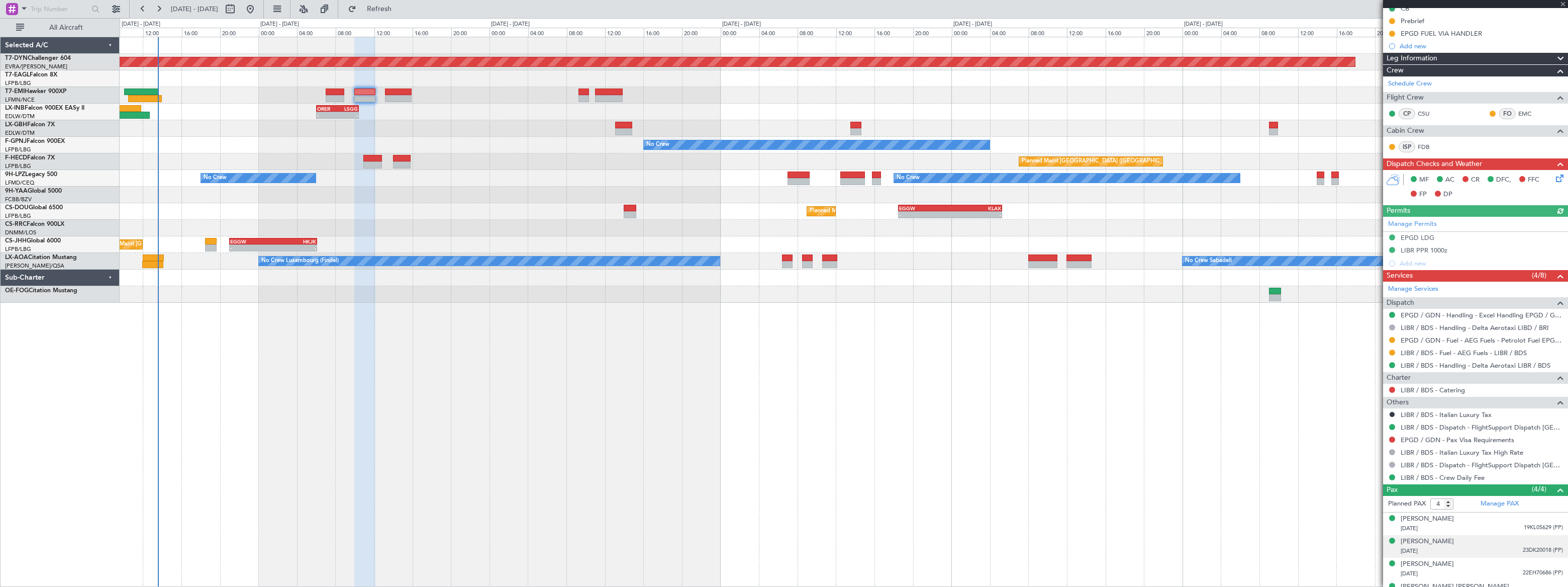
scroll to position [135, 0]
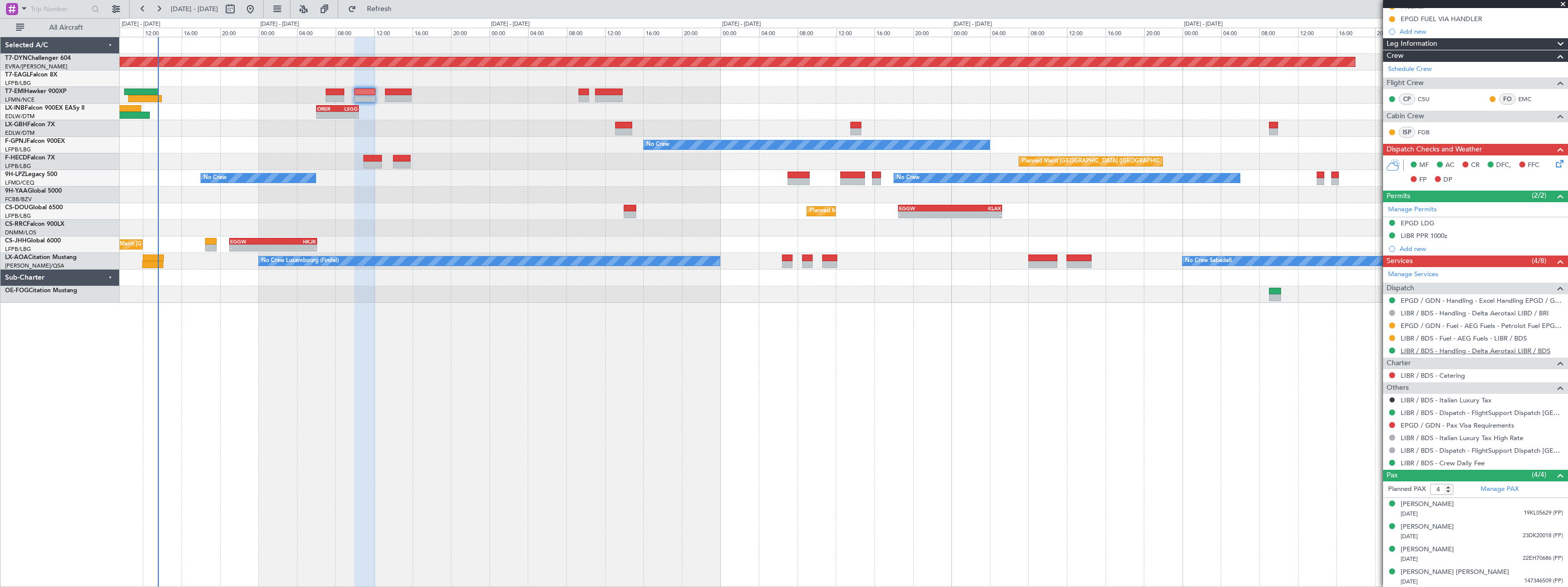
click at [1494, 348] on link "LIBR / BDS - Handling - Delta Aerotaxi LIBR / BDS" at bounding box center [1475, 351] width 150 height 9
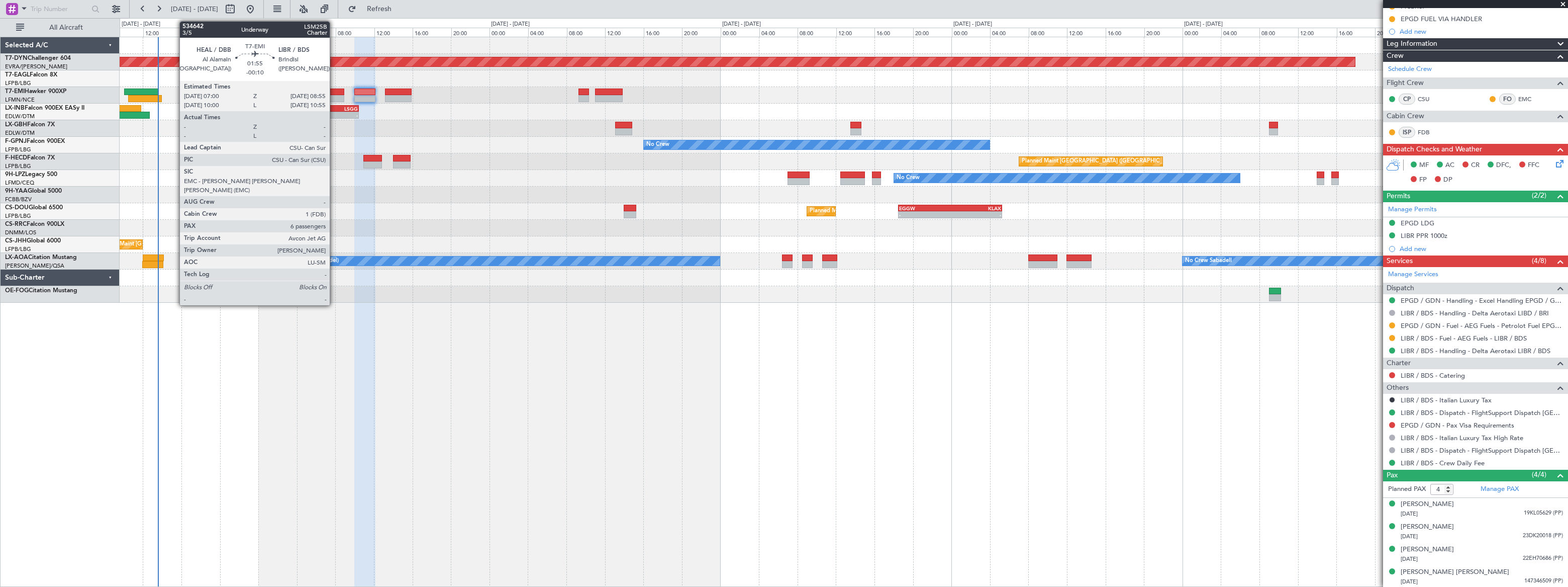
click at [334, 91] on div at bounding box center [335, 92] width 19 height 7
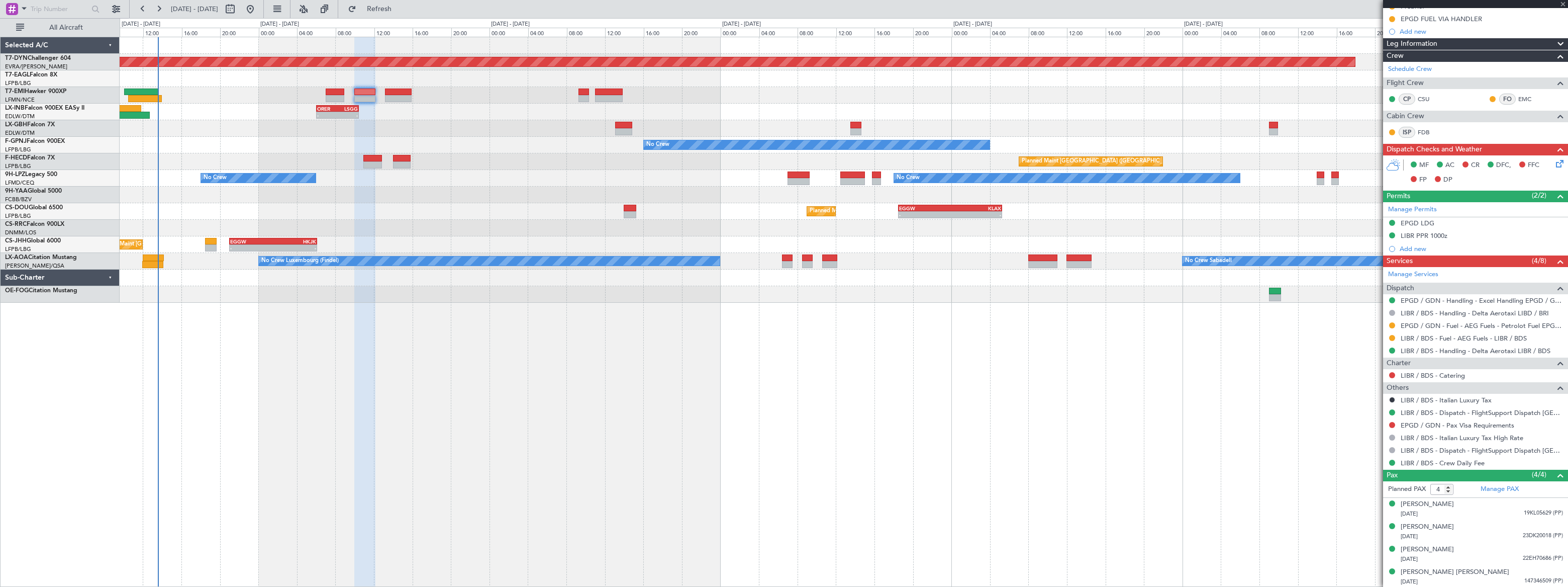
type input "-00:10"
type input "6"
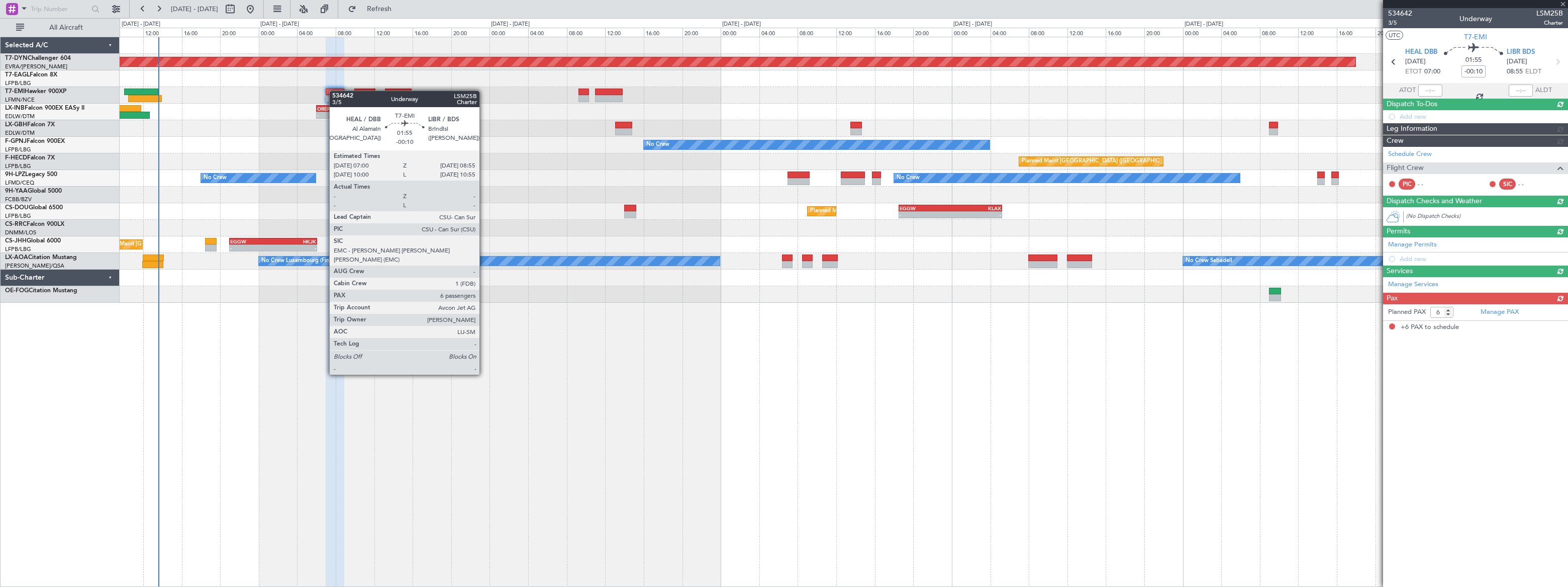
scroll to position [0, 0]
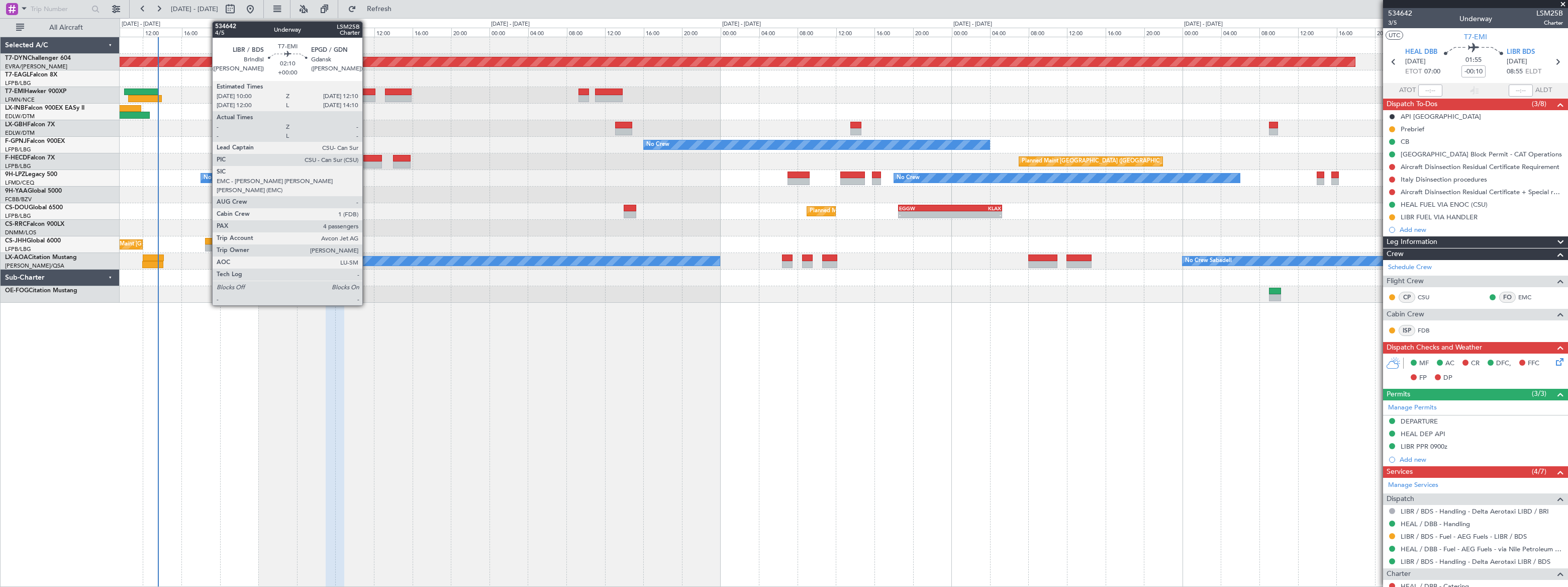
click at [367, 91] on div at bounding box center [365, 92] width 21 height 7
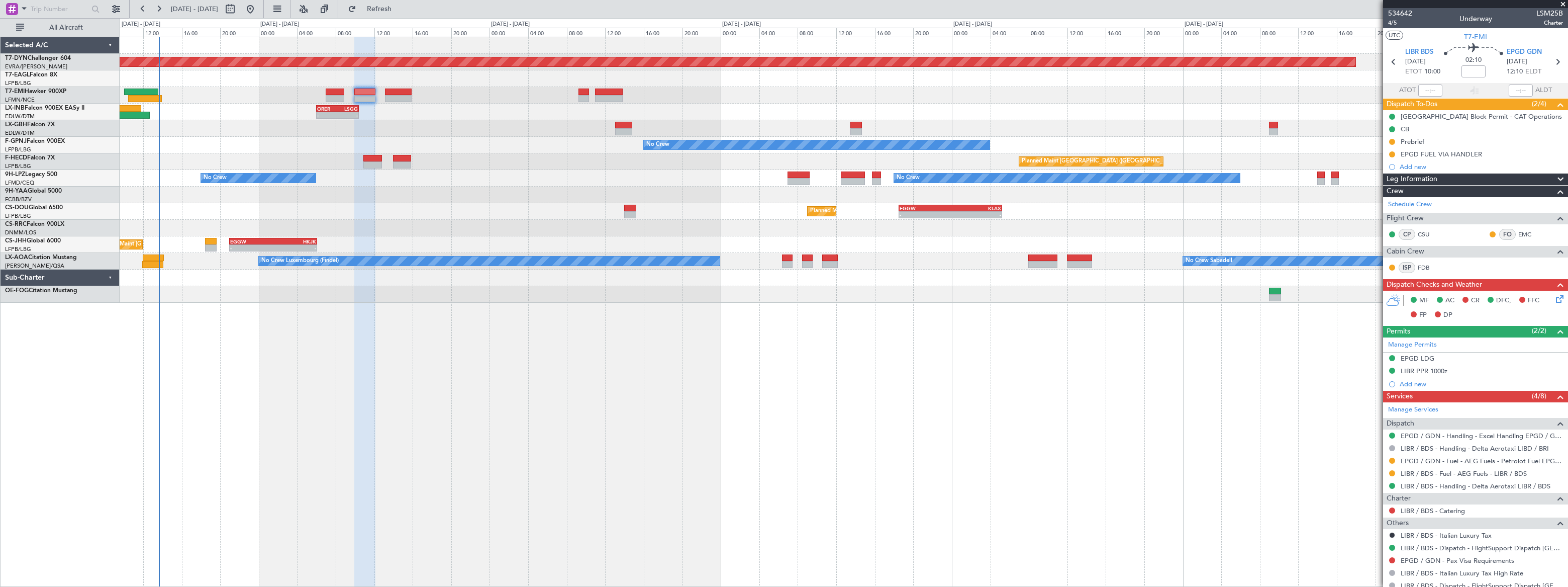
click at [601, 130] on div at bounding box center [844, 128] width 1448 height 16
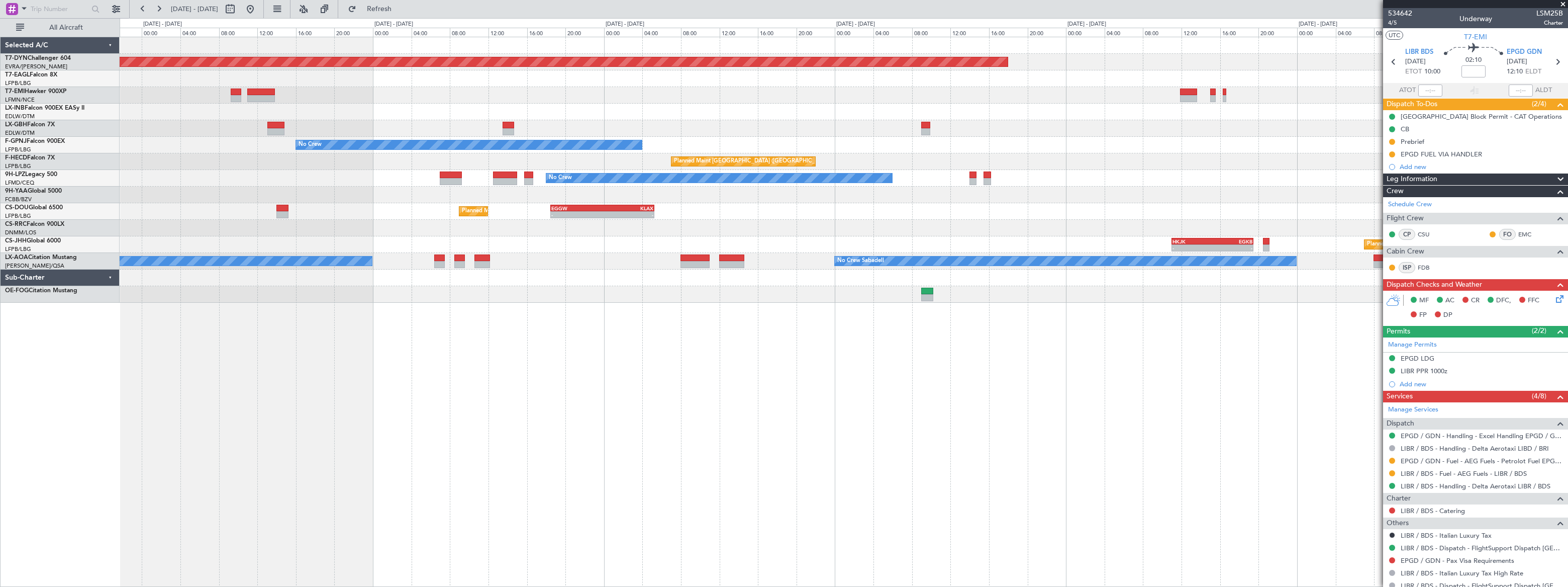
click at [827, 172] on div "No Crew No Crew" at bounding box center [844, 178] width 1448 height 16
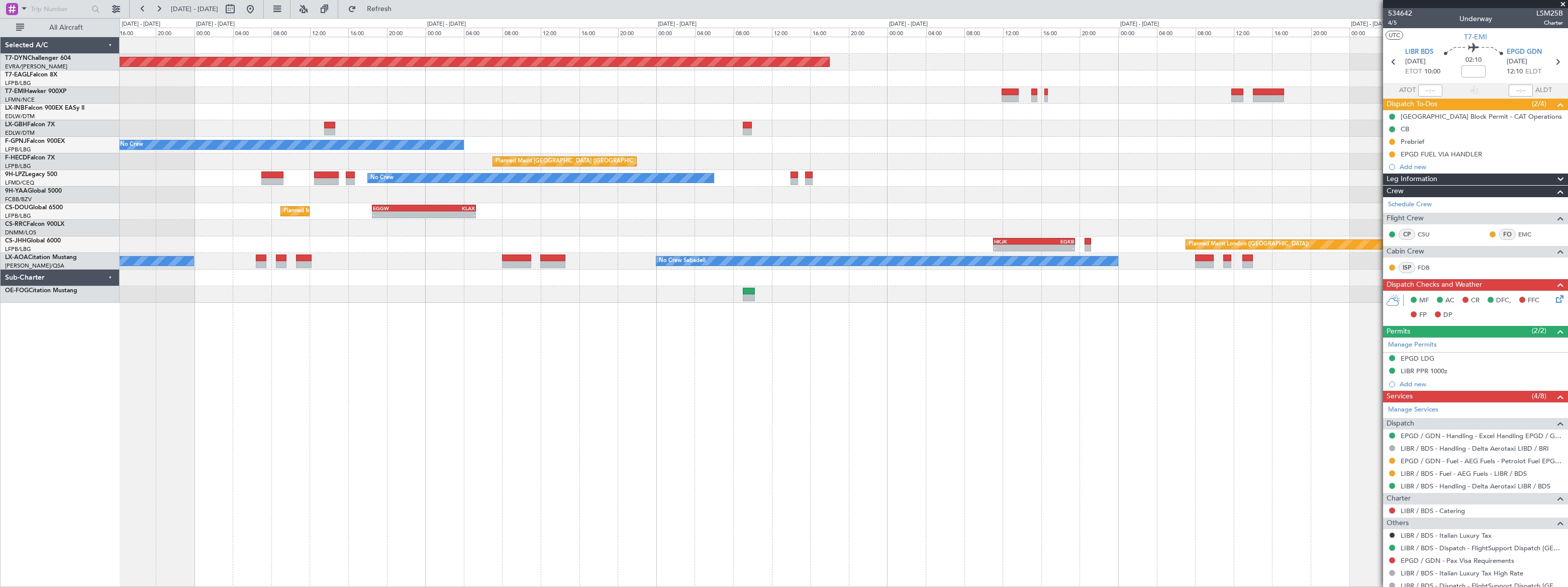
click at [515, 156] on div "Planned Maint [GEOGRAPHIC_DATA]-[GEOGRAPHIC_DATA] Planned Maint Geneva ([GEOGRA…" at bounding box center [844, 170] width 1447 height 265
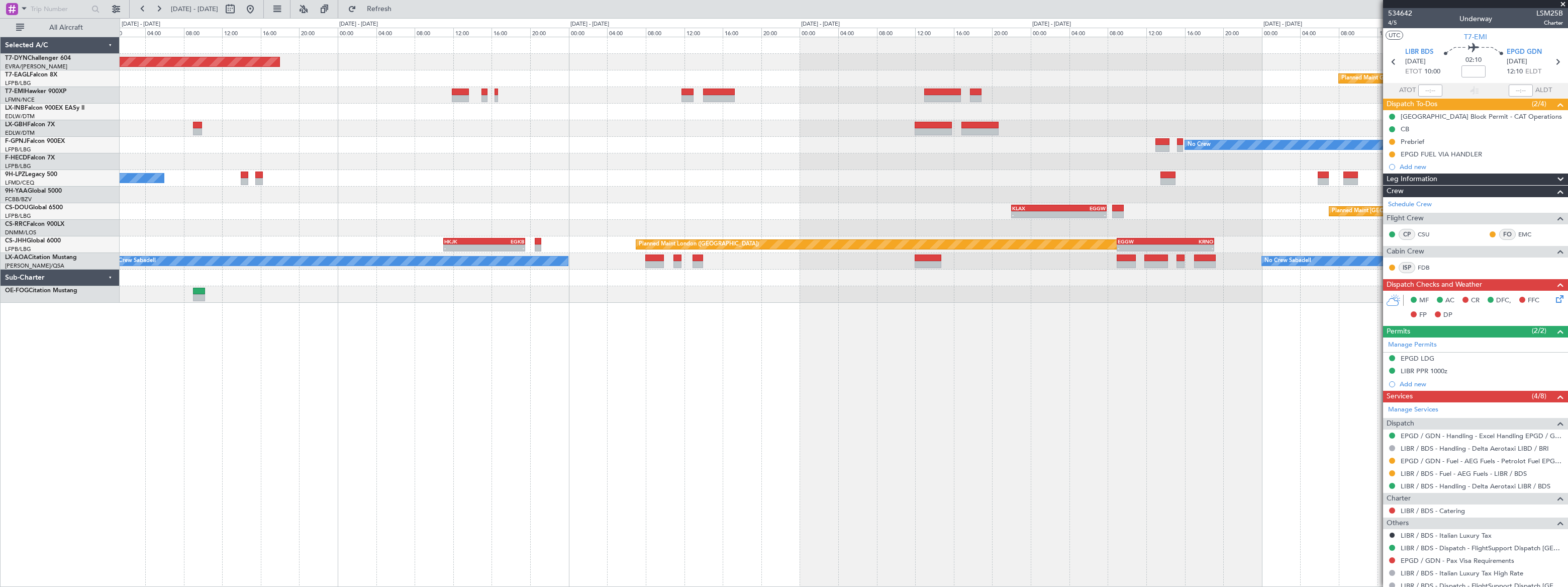
click at [718, 157] on div "Planned Maint [GEOGRAPHIC_DATA] ([GEOGRAPHIC_DATA])" at bounding box center [844, 161] width 1448 height 16
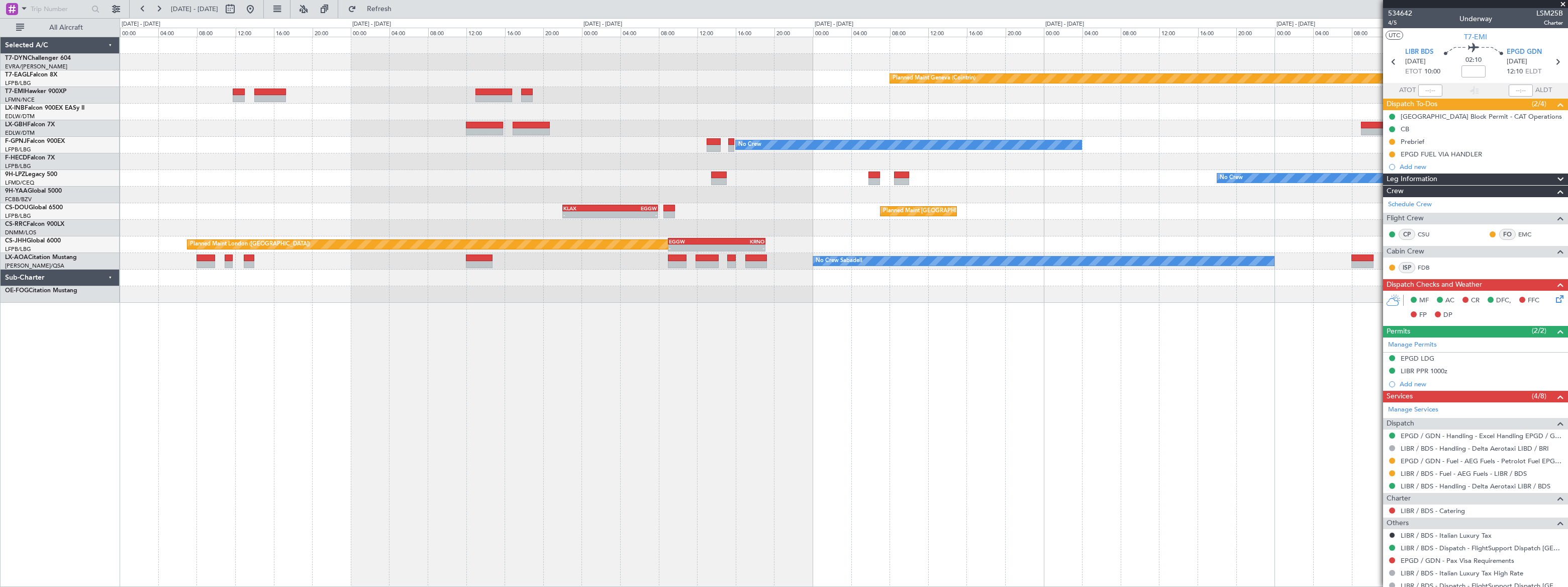
click at [831, 172] on div "Planned Maint [GEOGRAPHIC_DATA]-[GEOGRAPHIC_DATA] Planned Maint Geneva ([GEOGRA…" at bounding box center [844, 170] width 1447 height 265
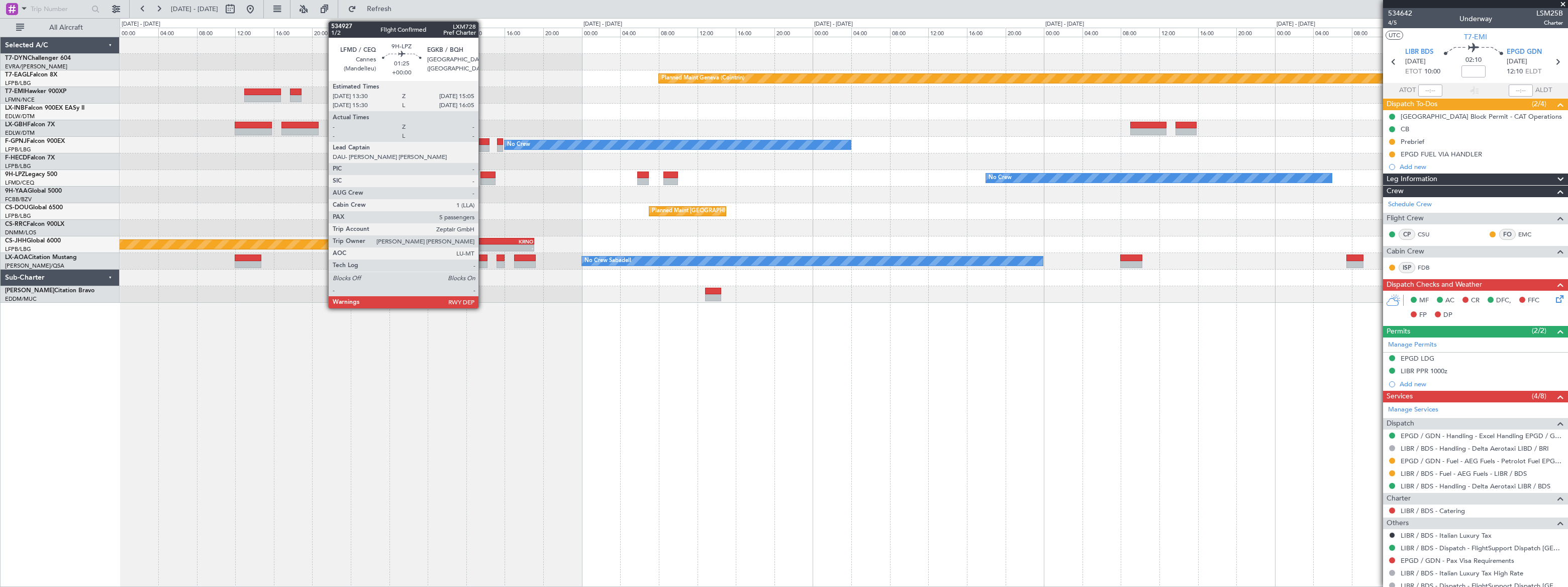
click at [483, 178] on div at bounding box center [488, 181] width 16 height 7
click at [488, 175] on div at bounding box center [488, 175] width 16 height 7
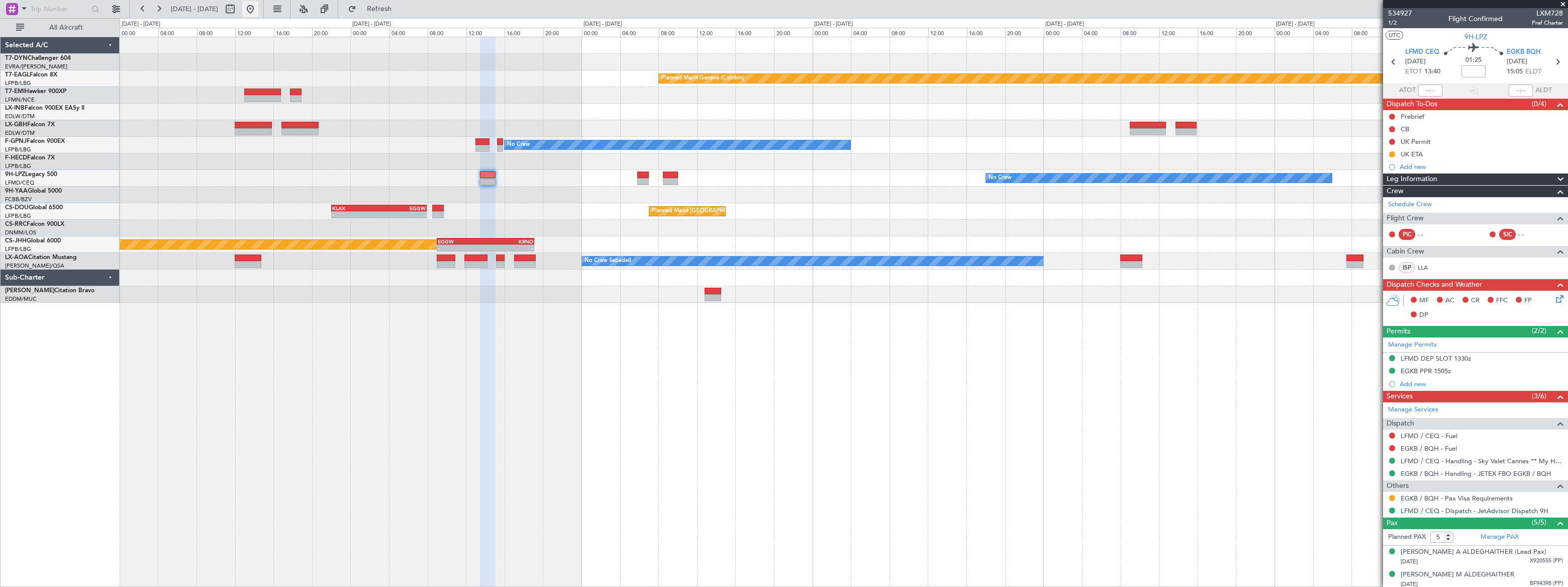
click at [258, 10] on button at bounding box center [250, 9] width 16 height 16
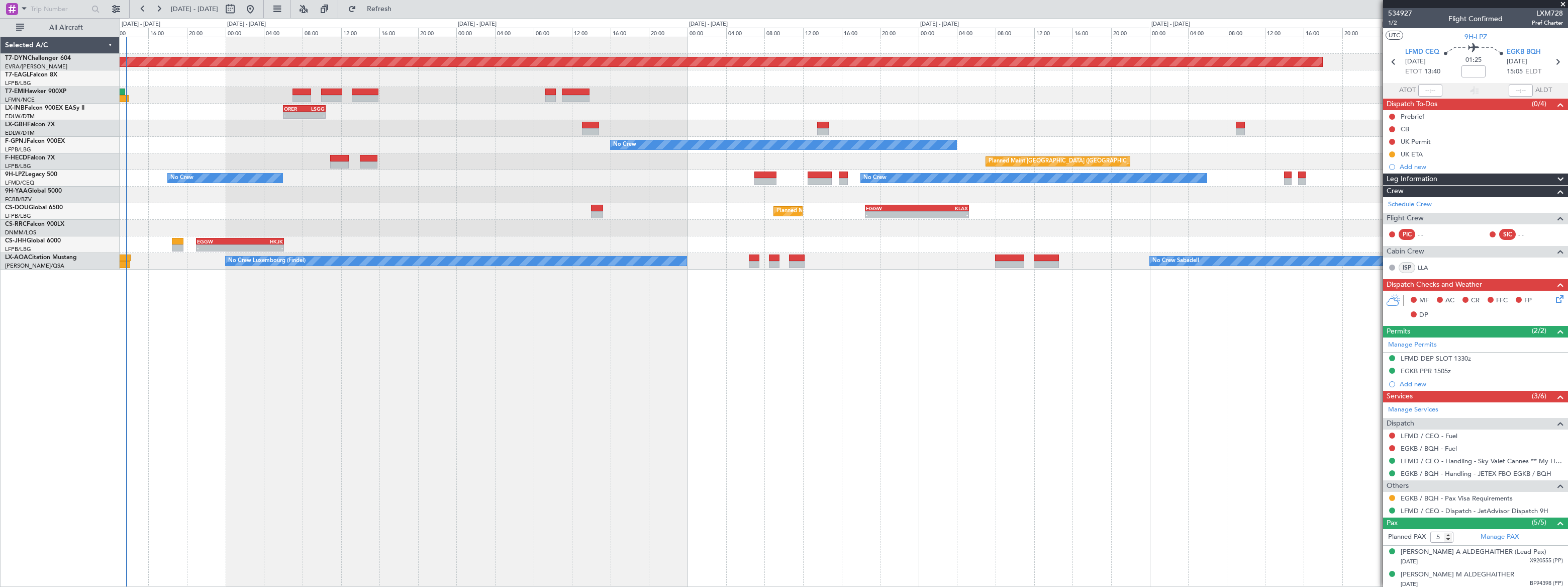
click at [282, 304] on div "Planned Maint [GEOGRAPHIC_DATA]-[GEOGRAPHIC_DATA] Planned Maint [US_STATE] ([GE…" at bounding box center [844, 311] width 1448 height 550
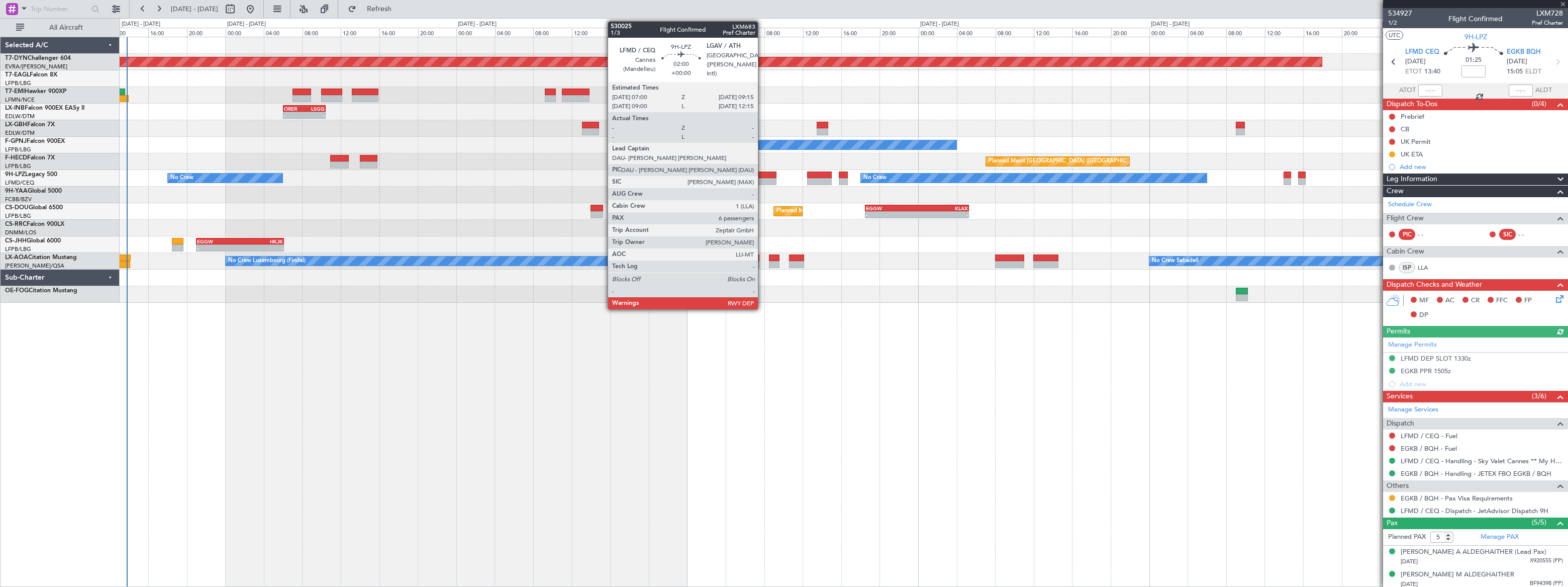
click at [762, 178] on div at bounding box center [765, 181] width 22 height 7
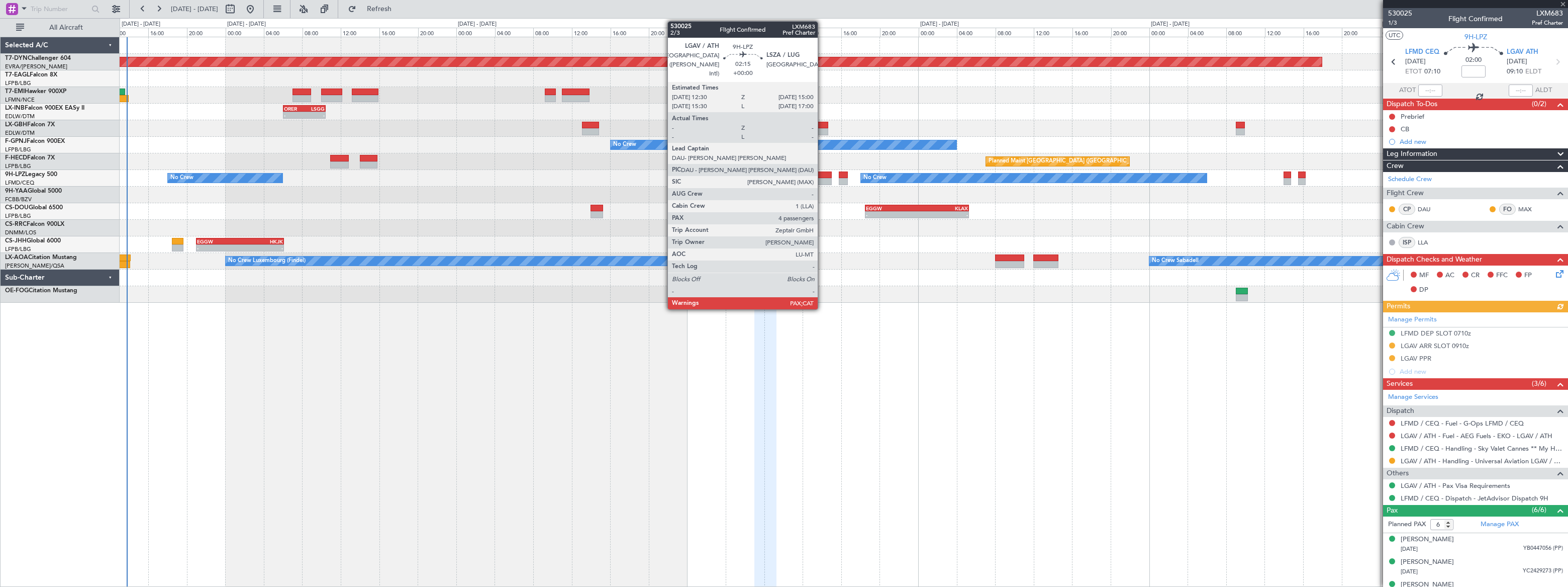
click at [822, 174] on div at bounding box center [819, 175] width 24 height 7
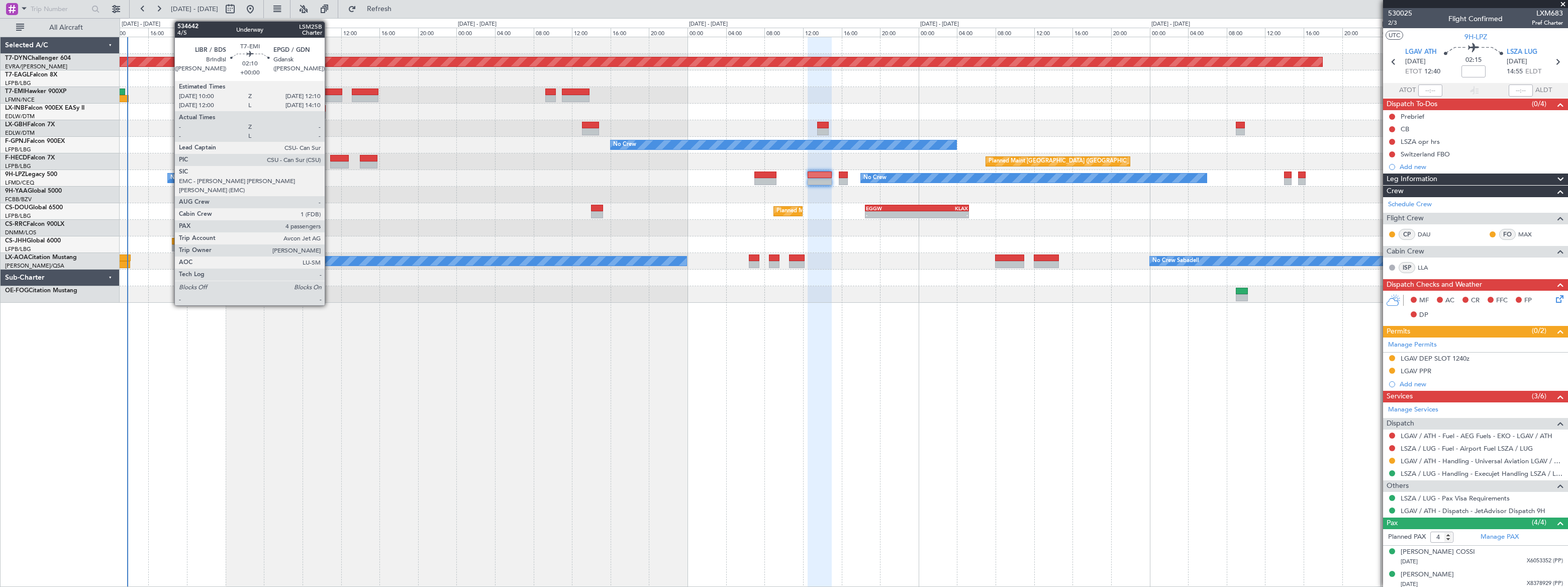
click at [329, 91] on div at bounding box center [332, 92] width 21 height 7
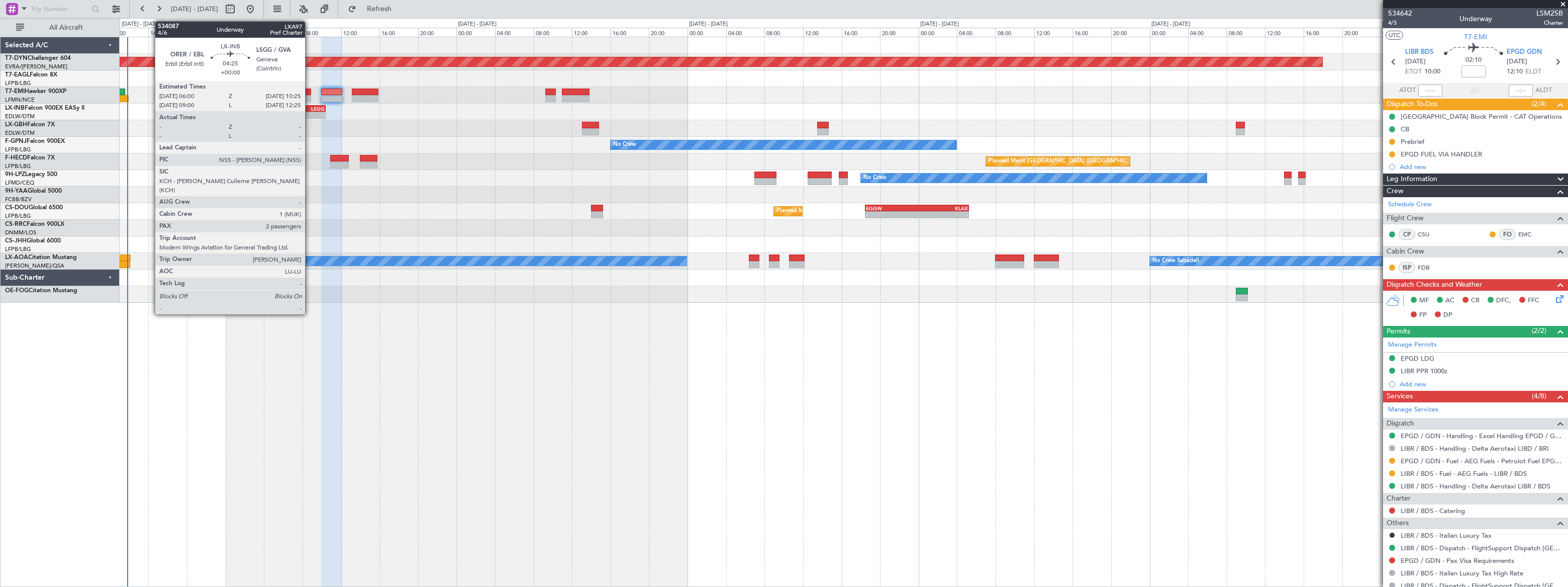
click at [310, 107] on div "LSGG" at bounding box center [315, 108] width 21 height 6
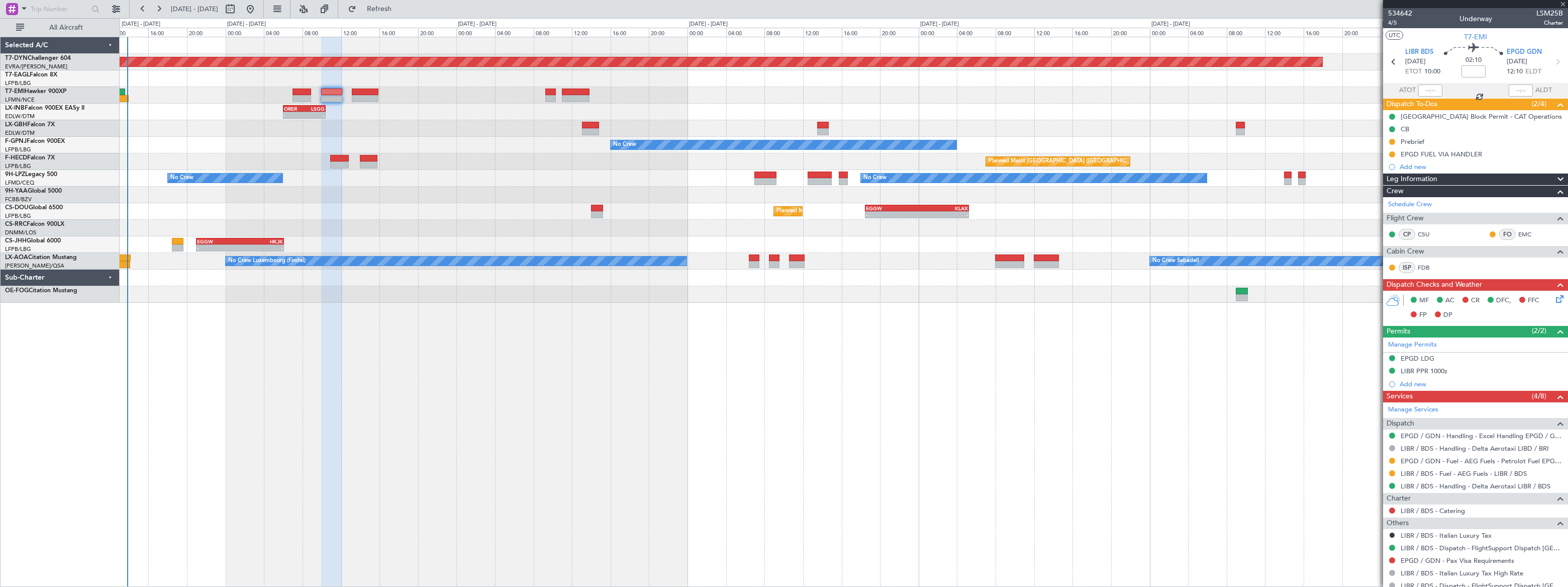
type input "2"
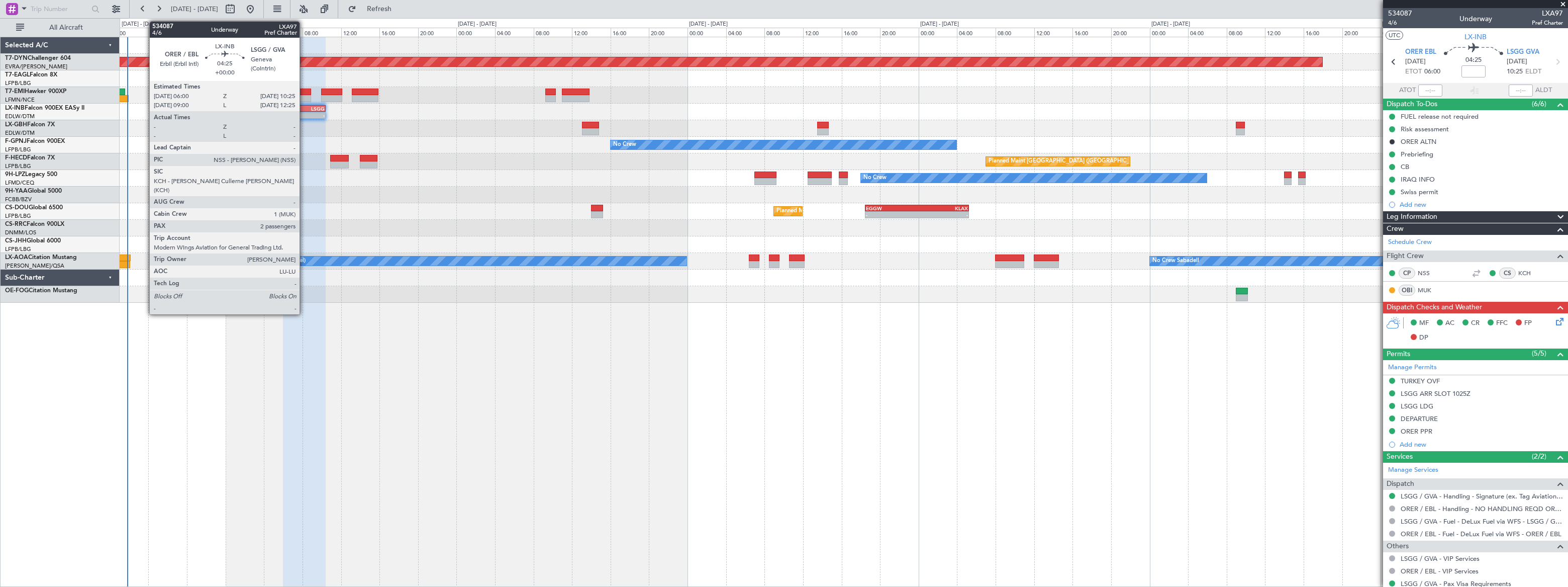
click at [304, 111] on div "ORER 06:00 Z LSGG 10:25 Z" at bounding box center [304, 109] width 43 height 7
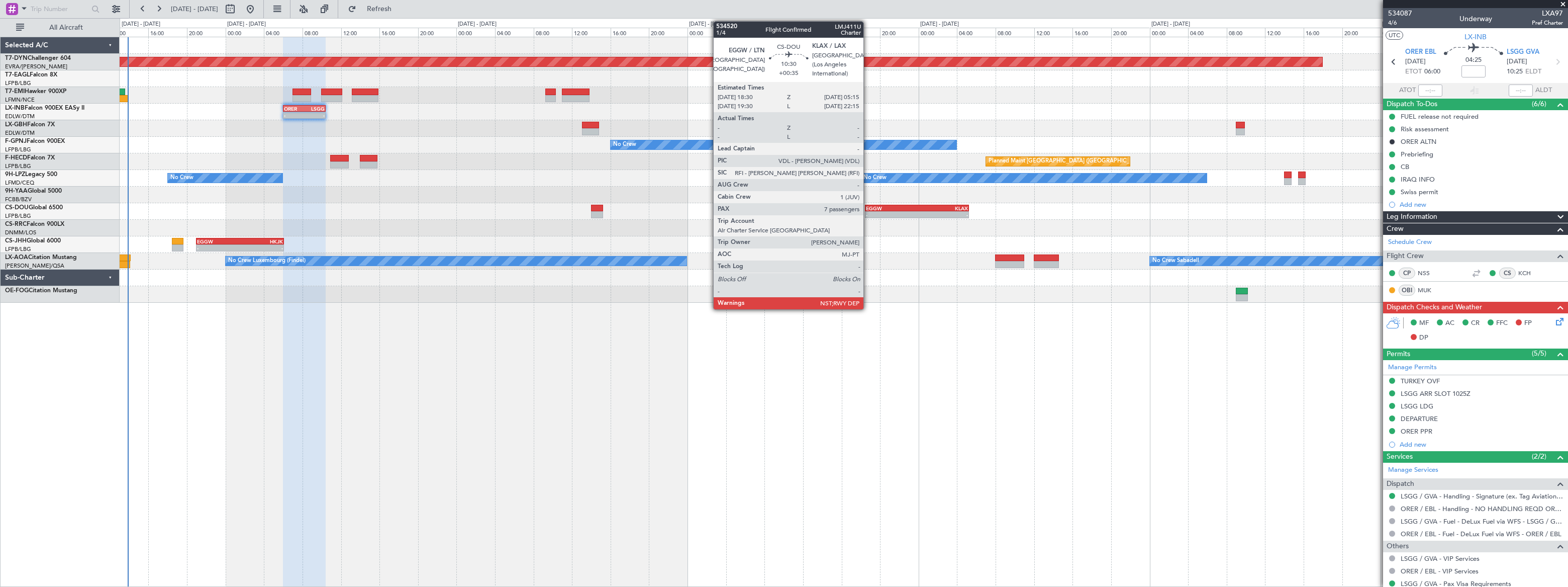
click at [868, 208] on div "EGGW" at bounding box center [891, 208] width 51 height 6
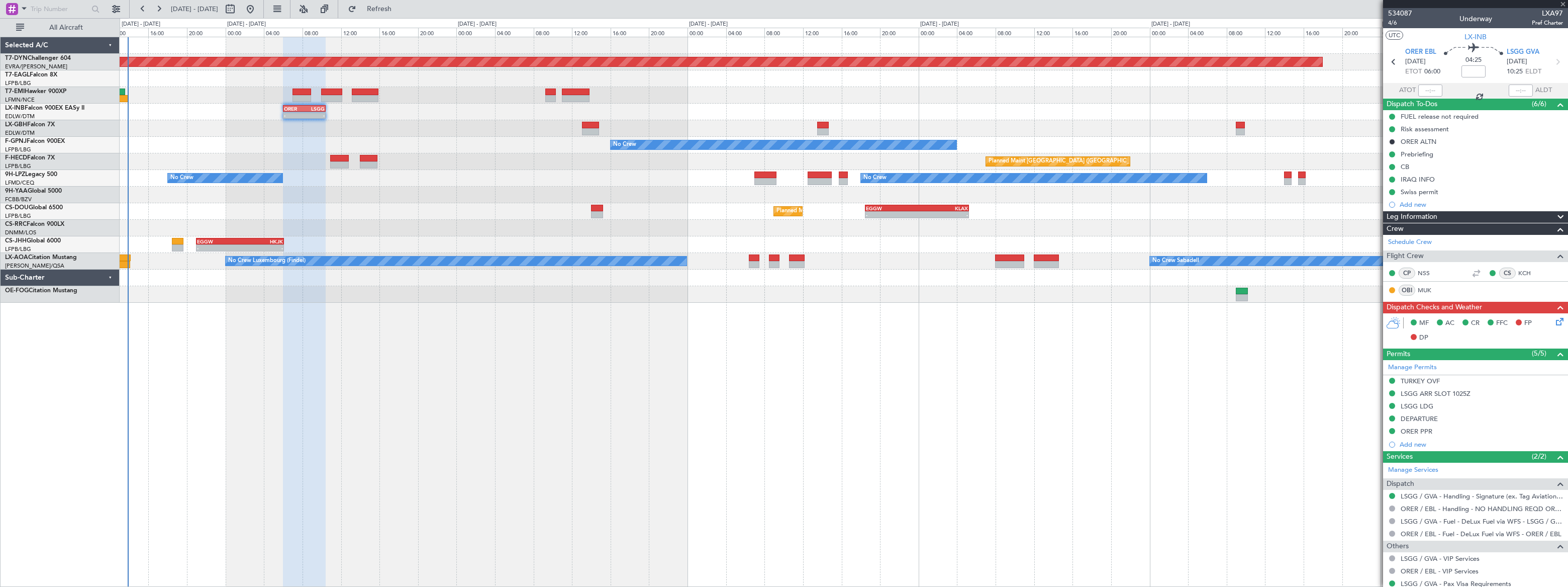
click at [872, 208] on div "EGGW" at bounding box center [891, 208] width 51 height 6
type input "+00:35"
type input "7"
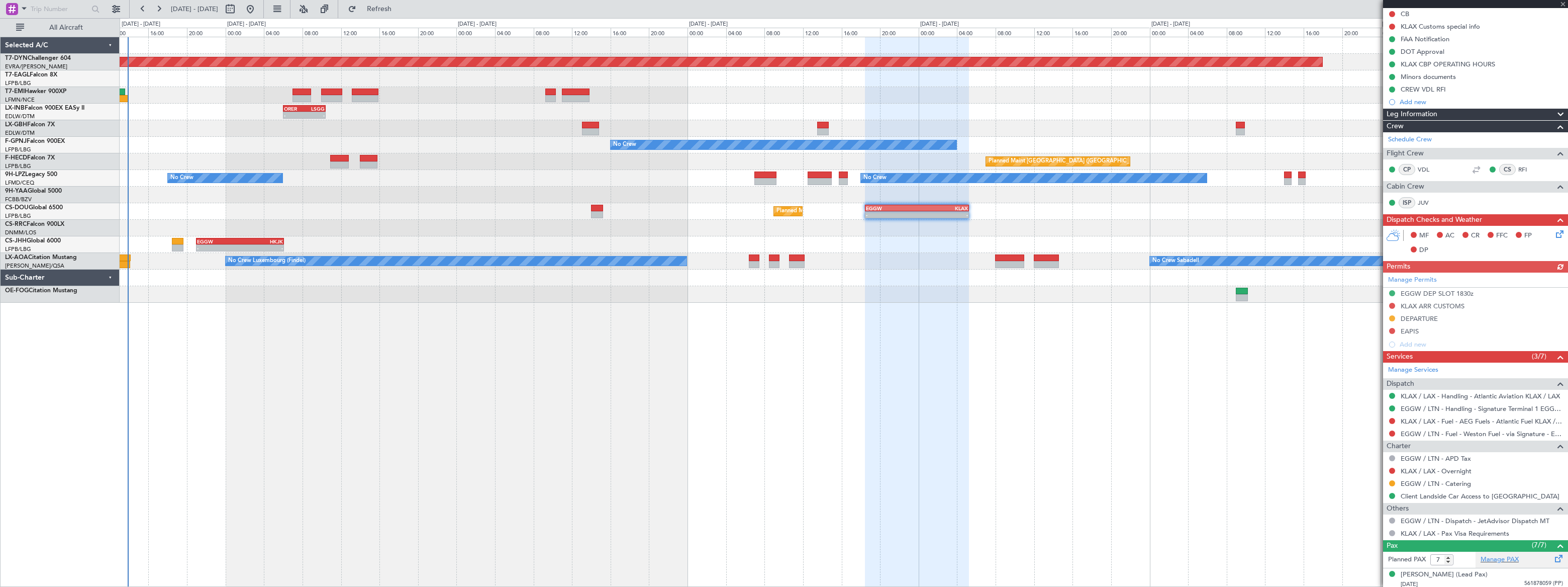
scroll to position [137, 0]
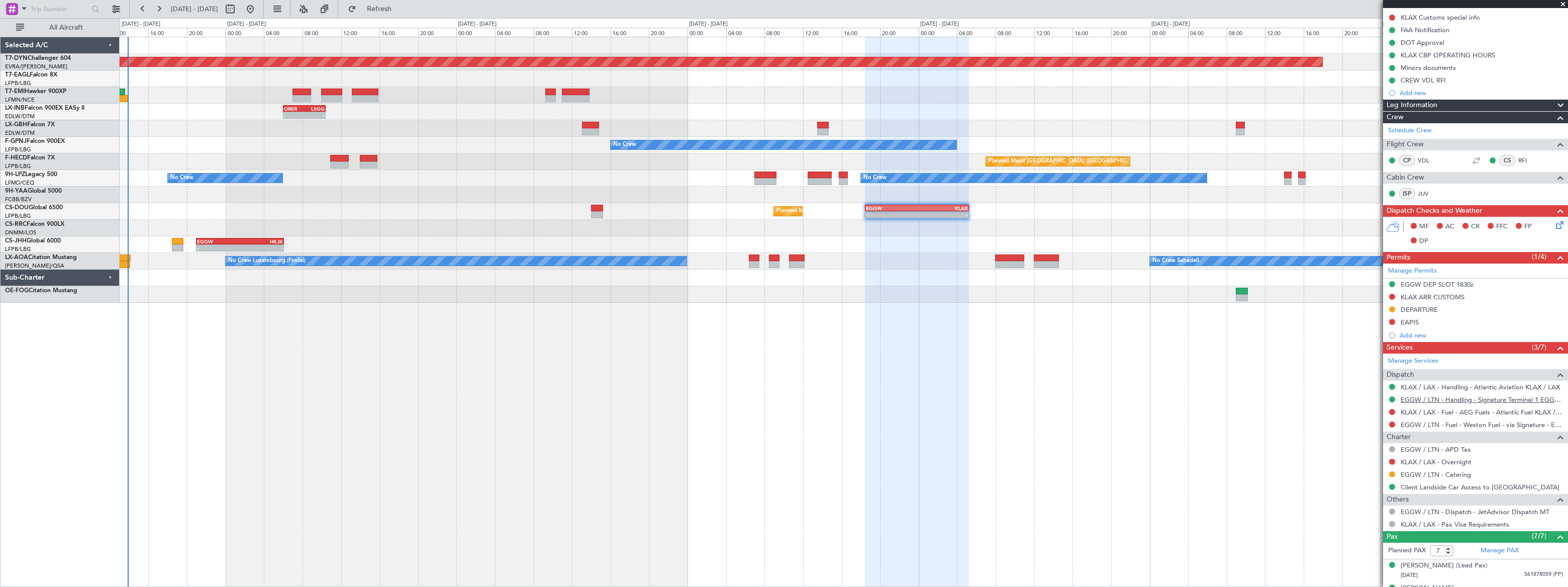
click at [1503, 396] on link "EGGW / LTN - Handling - Signature Terminal 1 EGGW / LTN" at bounding box center [1482, 399] width 163 height 9
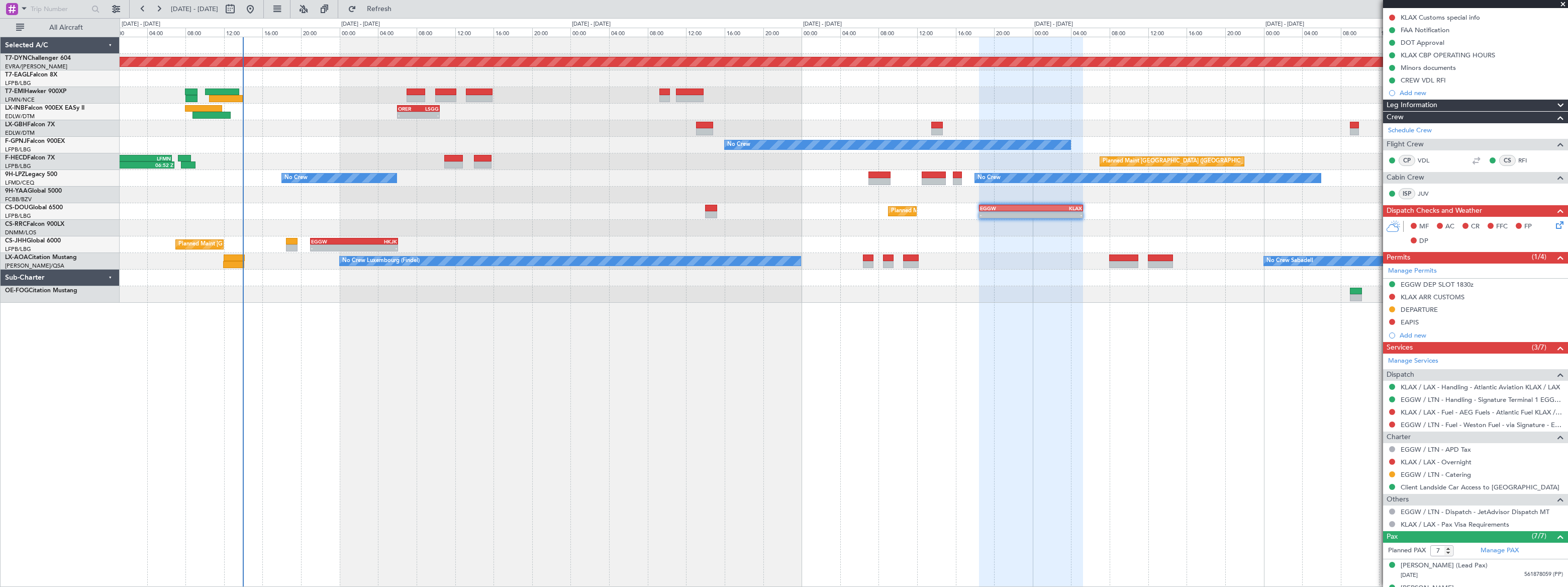
click at [352, 311] on div "Planned Maint [GEOGRAPHIC_DATA]-[GEOGRAPHIC_DATA] Planned Maint [US_STATE] ([GE…" at bounding box center [844, 311] width 1448 height 550
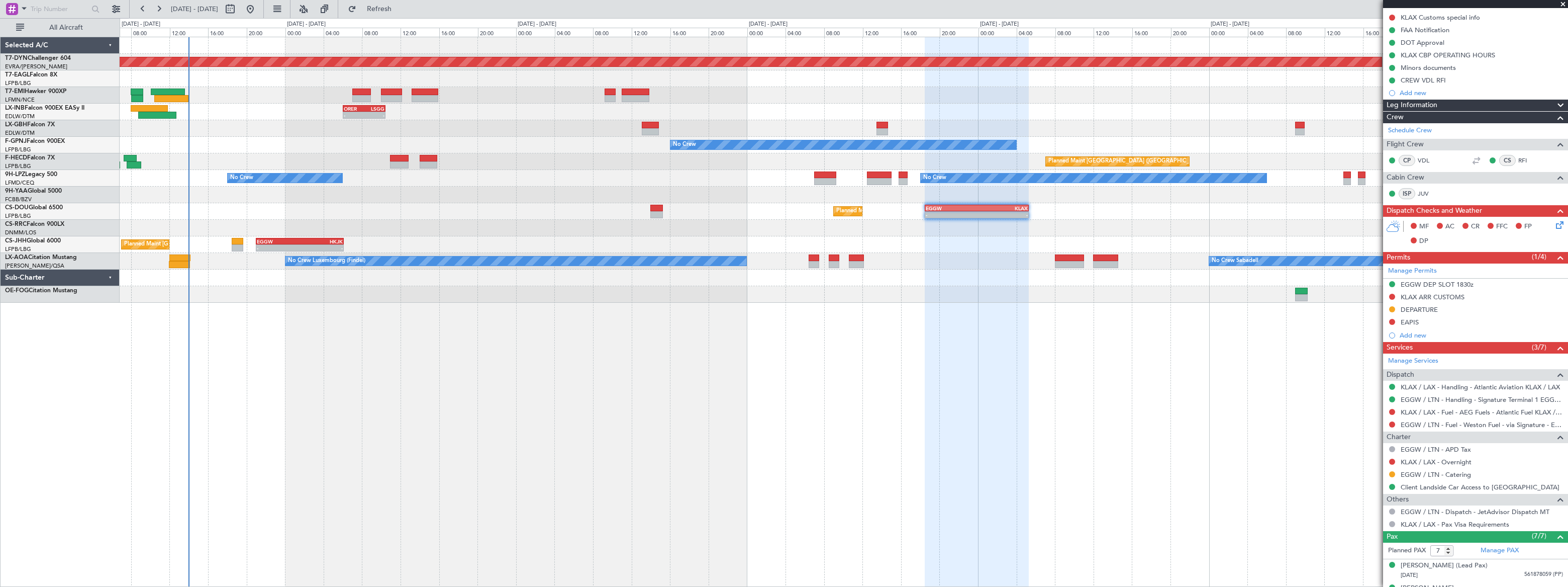
click at [473, 211] on div "Planned Maint [GEOGRAPHIC_DATA] ([GEOGRAPHIC_DATA]) - - EGGW 18:30 Z KLAX 05:15…" at bounding box center [844, 211] width 1447 height 16
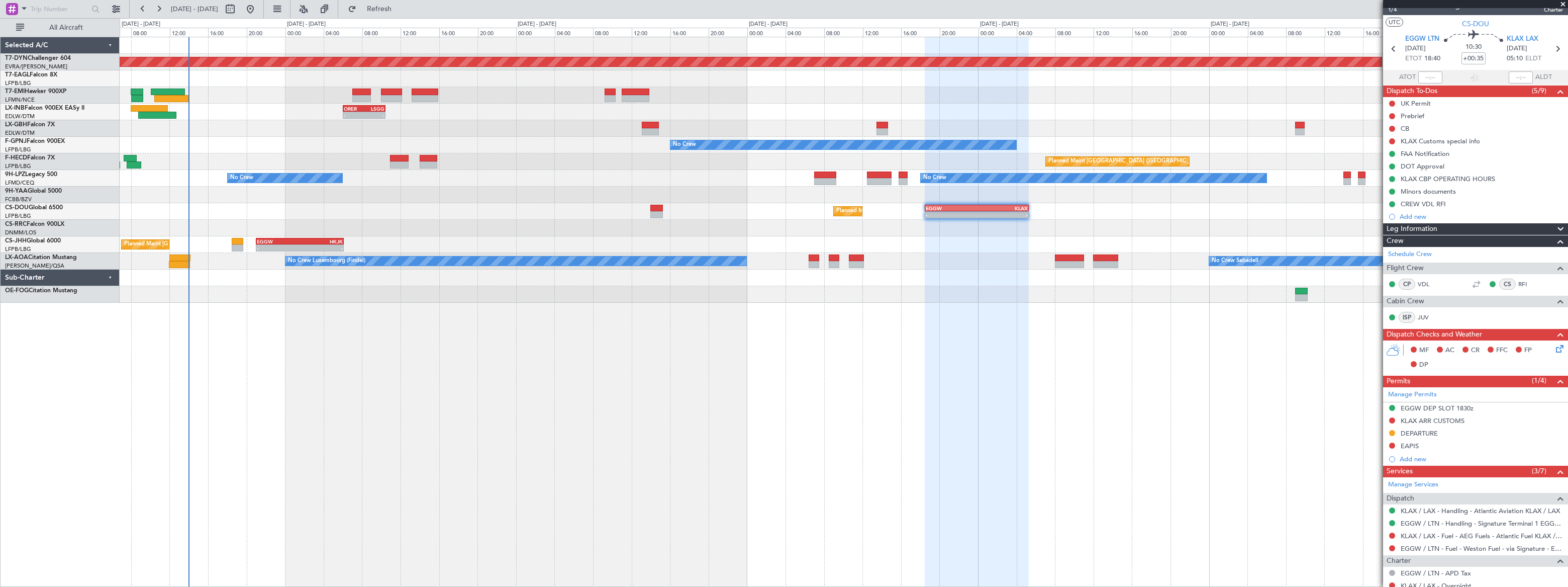
scroll to position [0, 0]
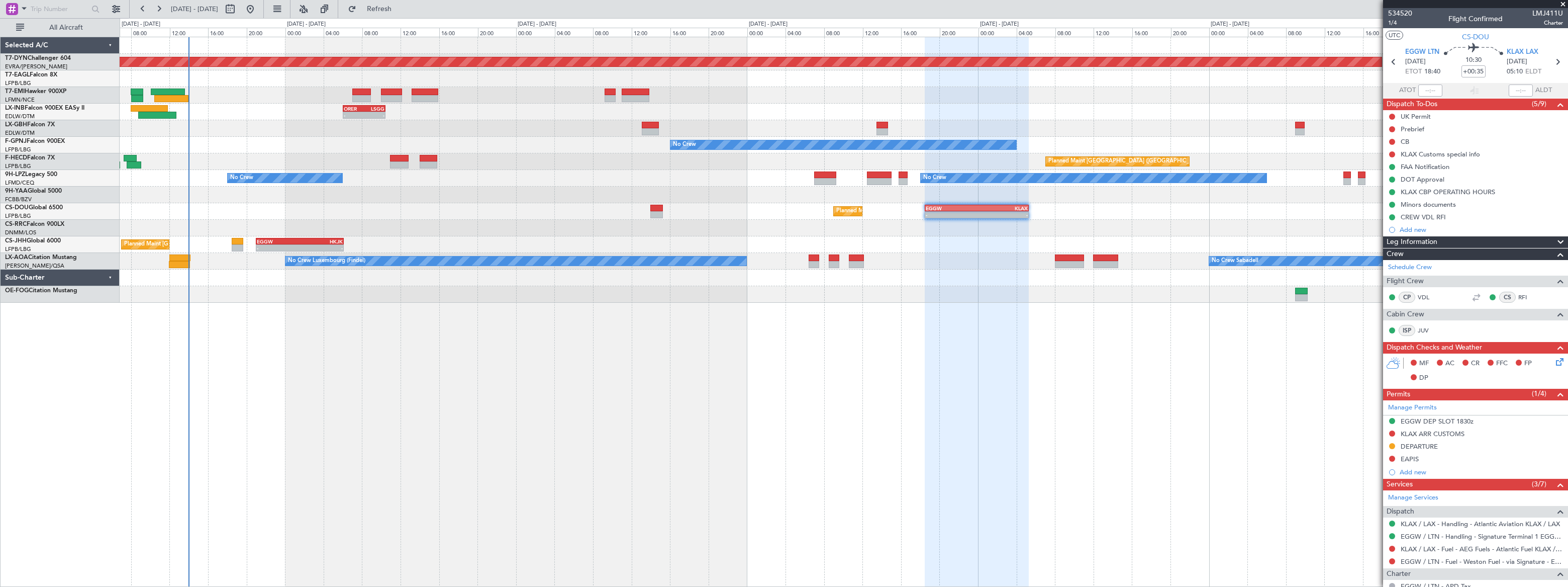
click at [835, 202] on div "Planned Maint [GEOGRAPHIC_DATA]-[GEOGRAPHIC_DATA] Planned Maint [US_STATE] ([GE…" at bounding box center [844, 170] width 1447 height 265
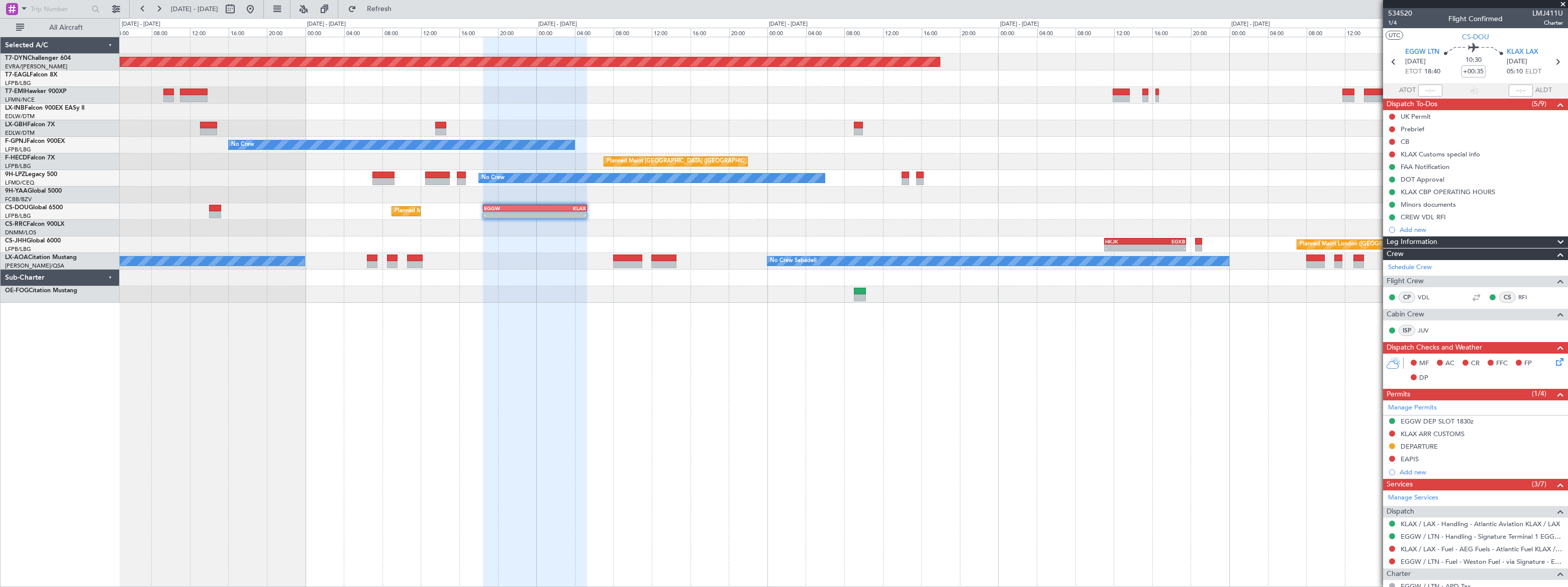
click at [775, 200] on div at bounding box center [844, 194] width 1447 height 16
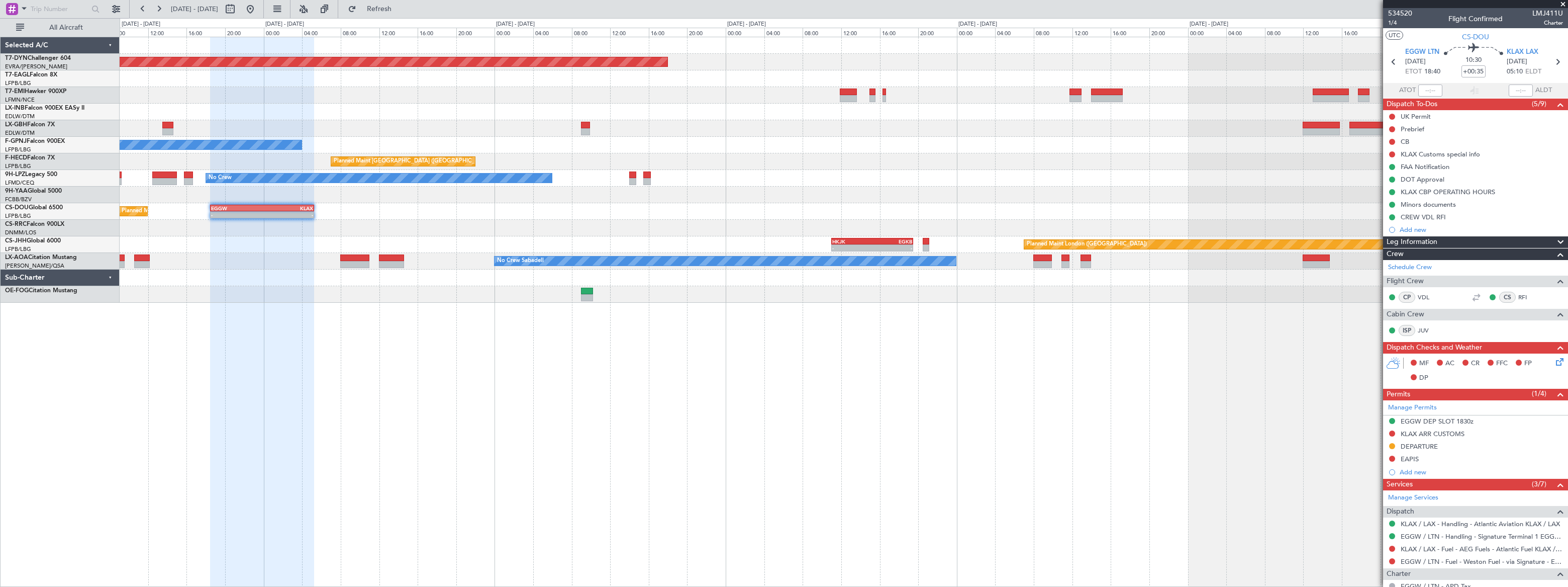
click at [719, 206] on div "Planned Maint [GEOGRAPHIC_DATA] ([GEOGRAPHIC_DATA]) - - EGGW 18:30 Z KLAX 05:15…" at bounding box center [844, 211] width 1448 height 16
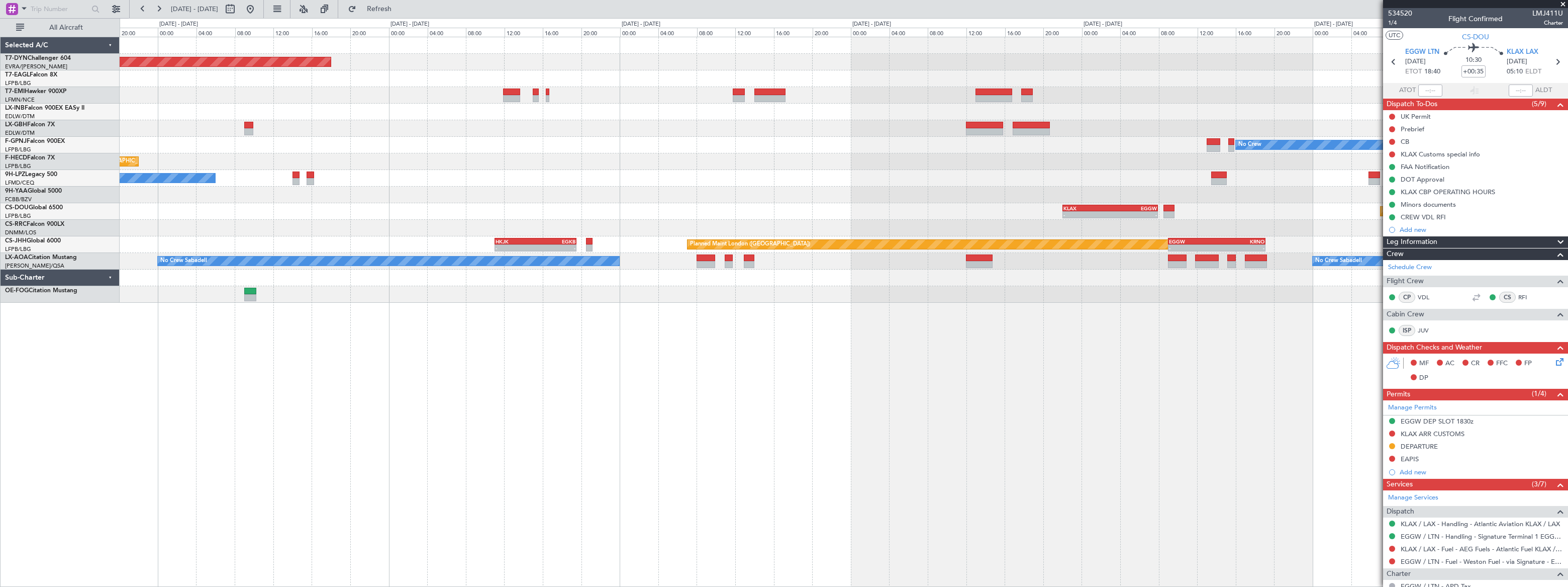
click at [906, 206] on div "- - KLAX 22:00 Z EGGW 07:55 Z Planned Maint [GEOGRAPHIC_DATA] ([GEOGRAPHIC_DATA…" at bounding box center [844, 211] width 1447 height 16
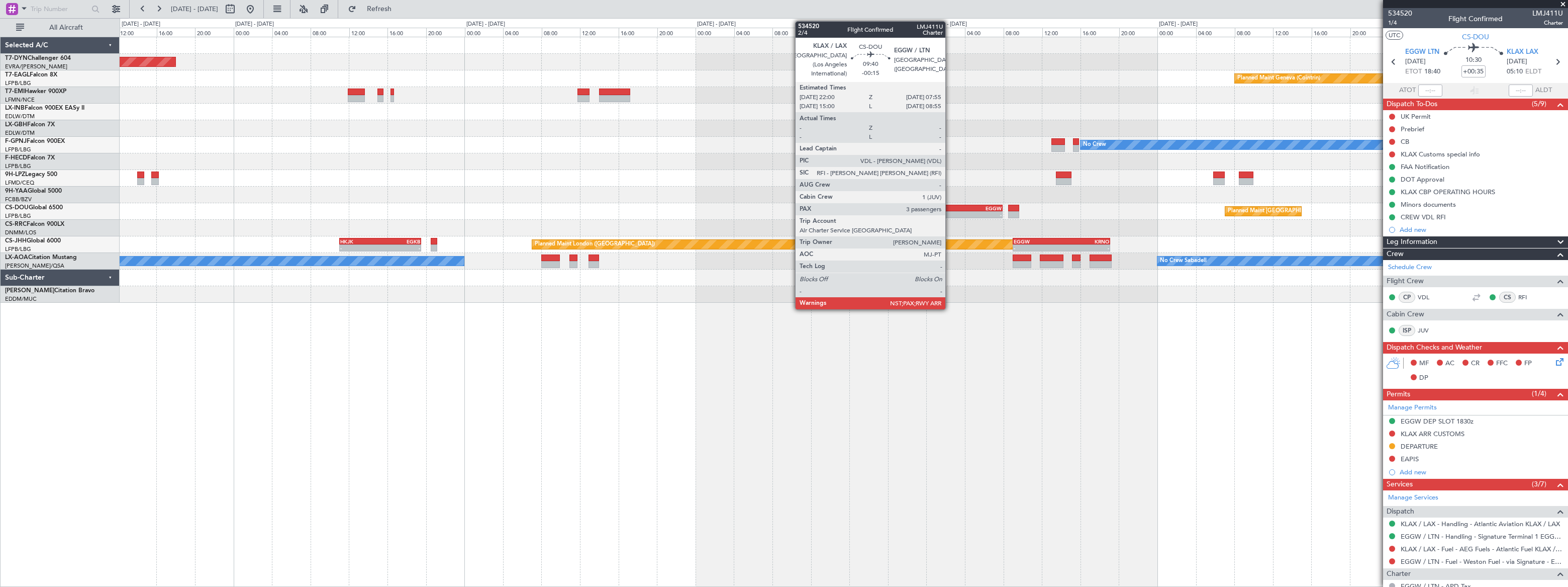
click at [950, 209] on div "KLAX" at bounding box center [931, 208] width 47 height 6
click at [953, 209] on div "KLAX" at bounding box center [931, 208] width 47 height 6
type input "-00:15"
type input "3"
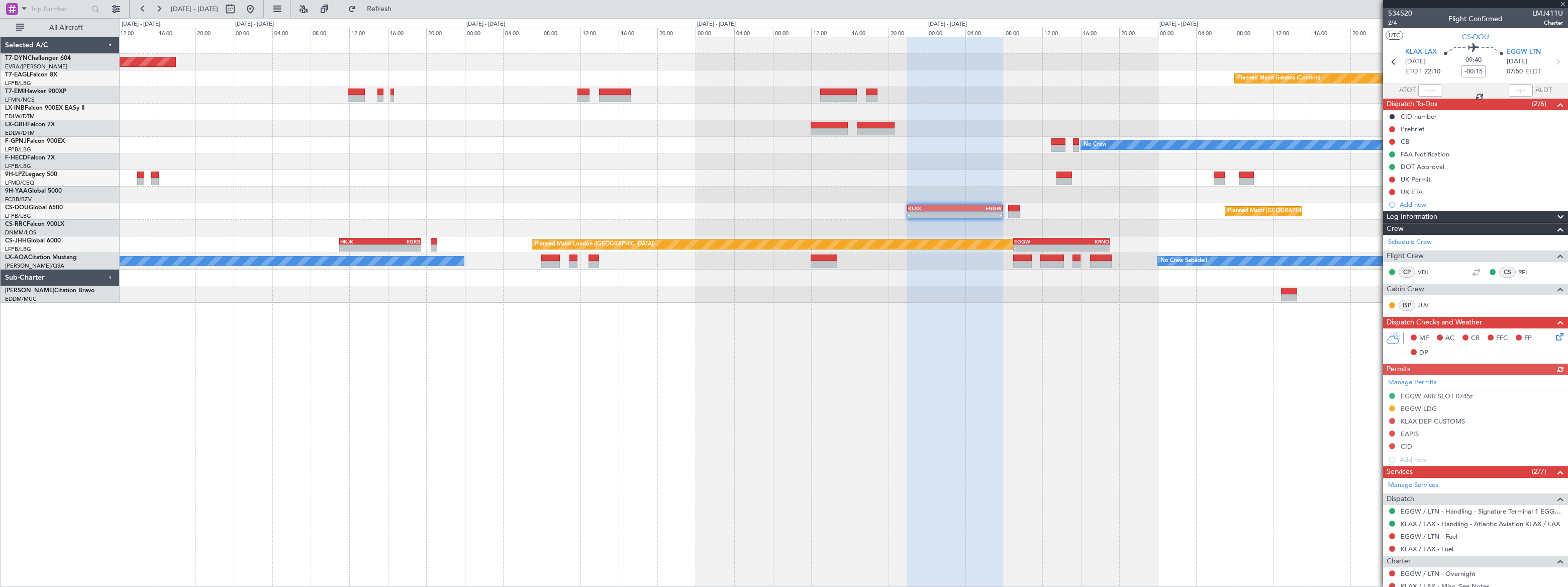
click at [590, 351] on div "Planned Maint [GEOGRAPHIC_DATA]-[GEOGRAPHIC_DATA] Planned Maint Geneva ([GEOGRA…" at bounding box center [844, 311] width 1448 height 550
click at [716, 348] on div "Planned Maint [GEOGRAPHIC_DATA]-[GEOGRAPHIC_DATA] Planned Maint Geneva ([GEOGRA…" at bounding box center [844, 311] width 1448 height 550
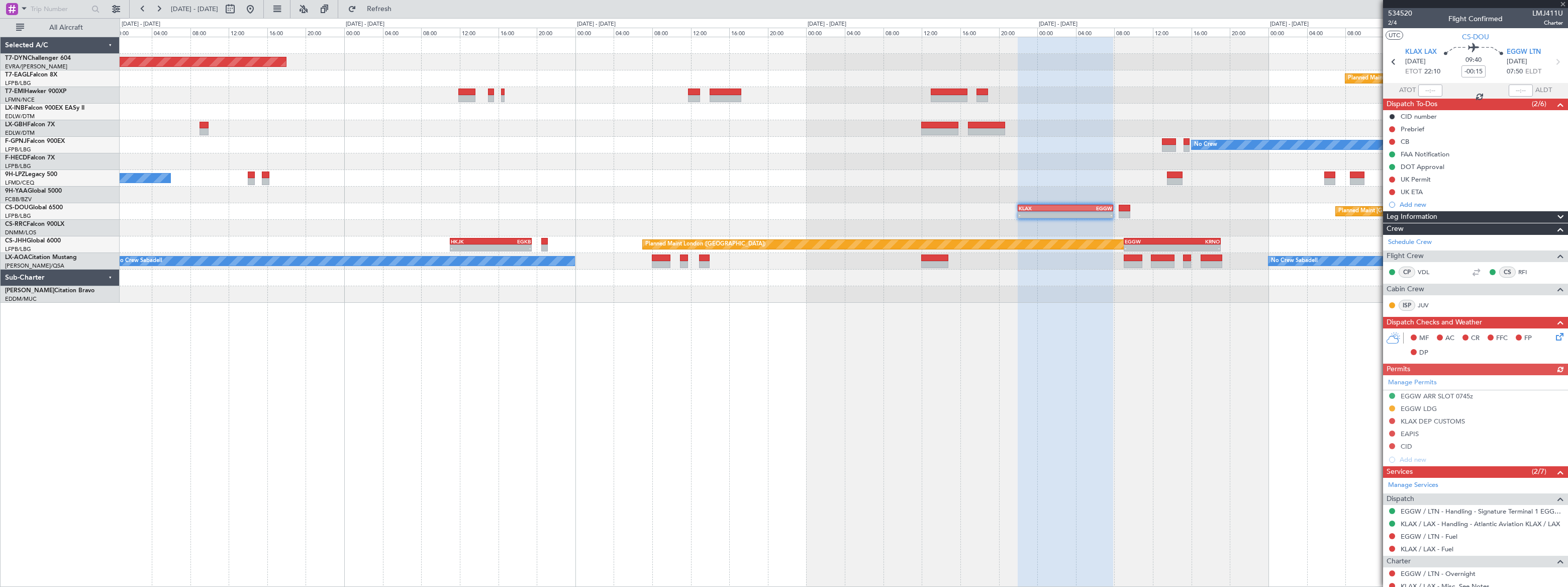
click at [849, 338] on div "Planned Maint [GEOGRAPHIC_DATA]-[GEOGRAPHIC_DATA] Planned Maint Geneva ([GEOGRA…" at bounding box center [844, 311] width 1448 height 550
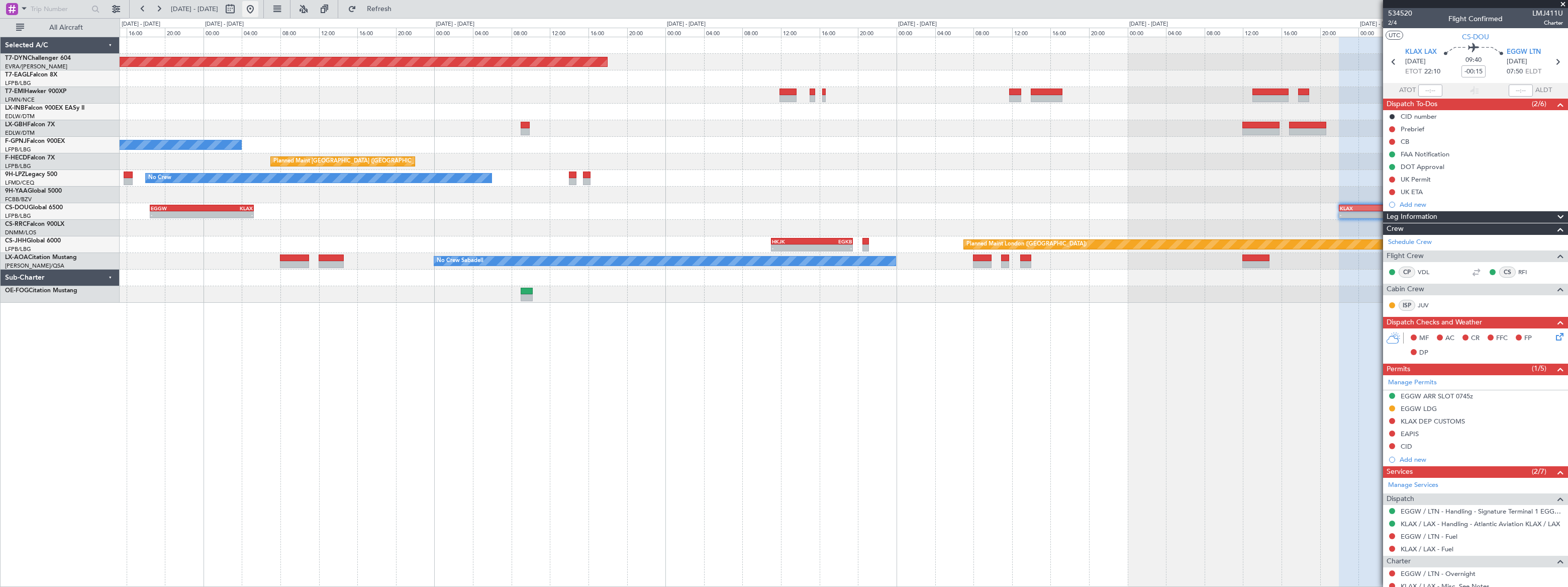
click at [258, 7] on button at bounding box center [250, 9] width 16 height 16
